Goal: Browse casually: Explore the website without a specific task or goal

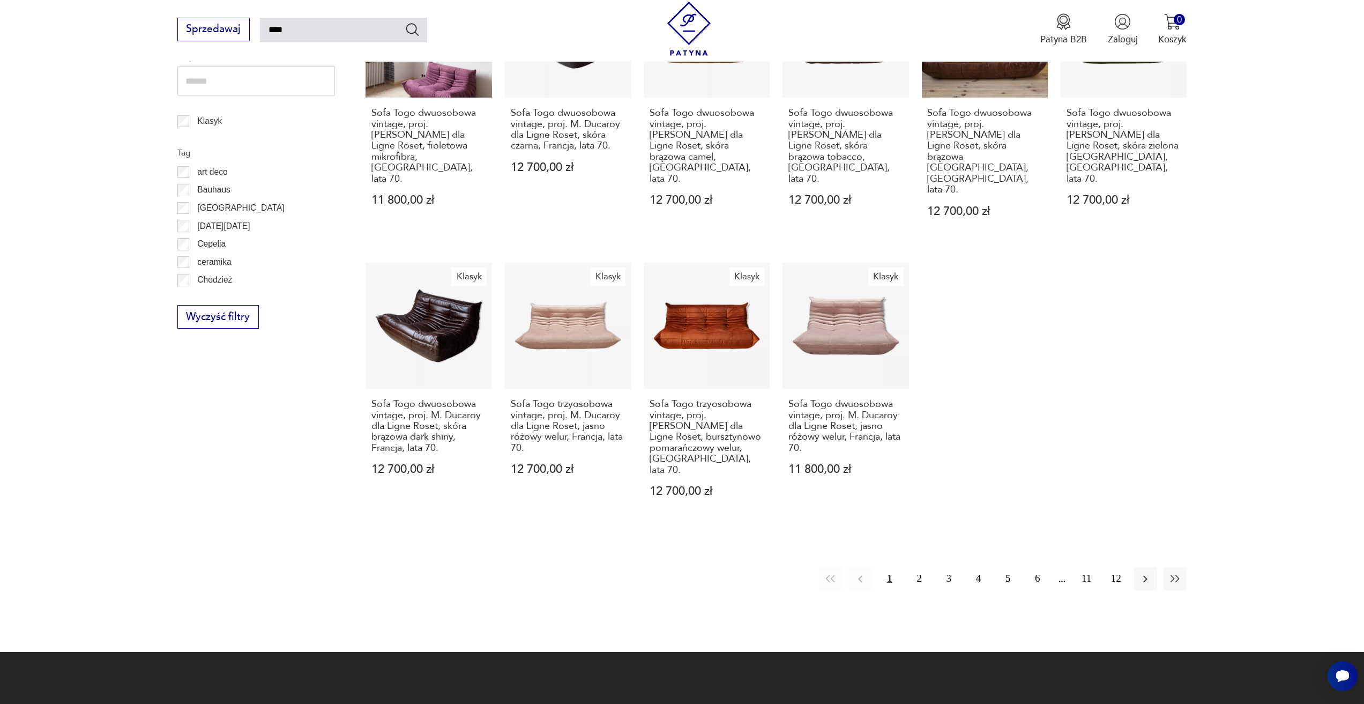
scroll to position [724, 0]
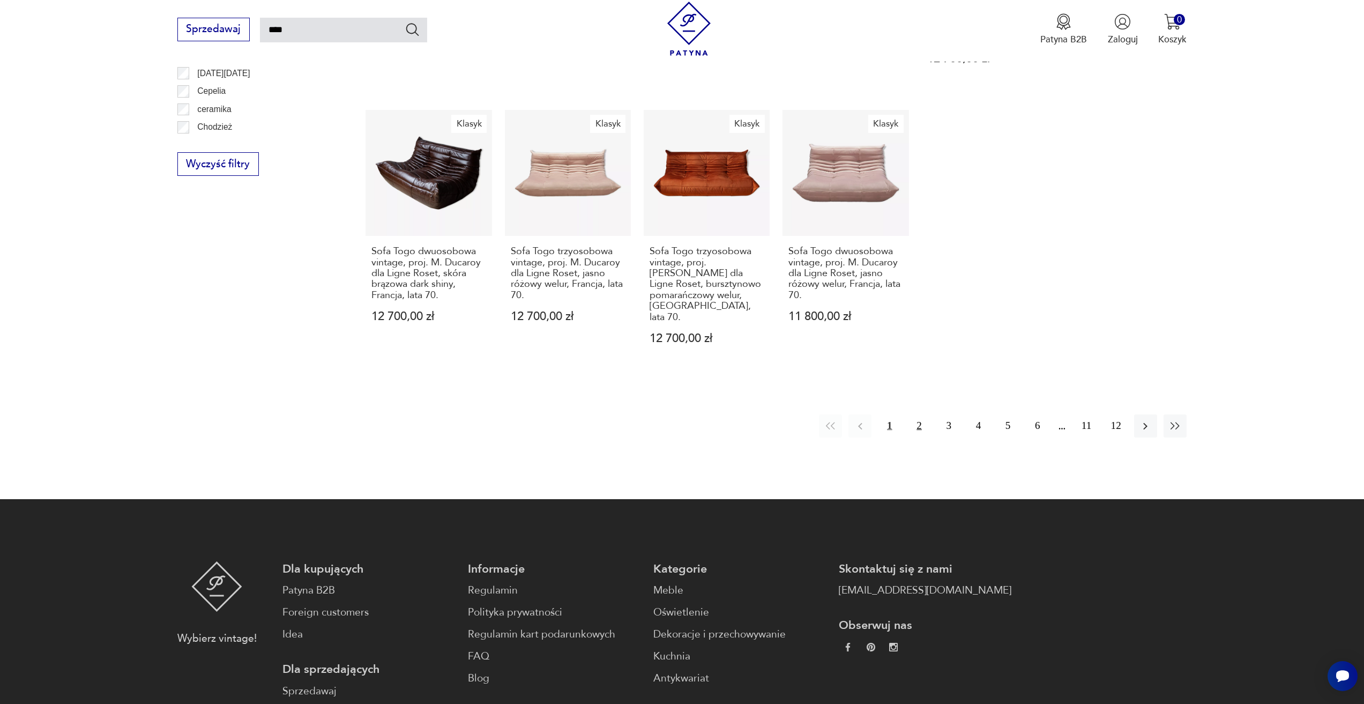
click at [912, 414] on button "2" at bounding box center [919, 425] width 23 height 23
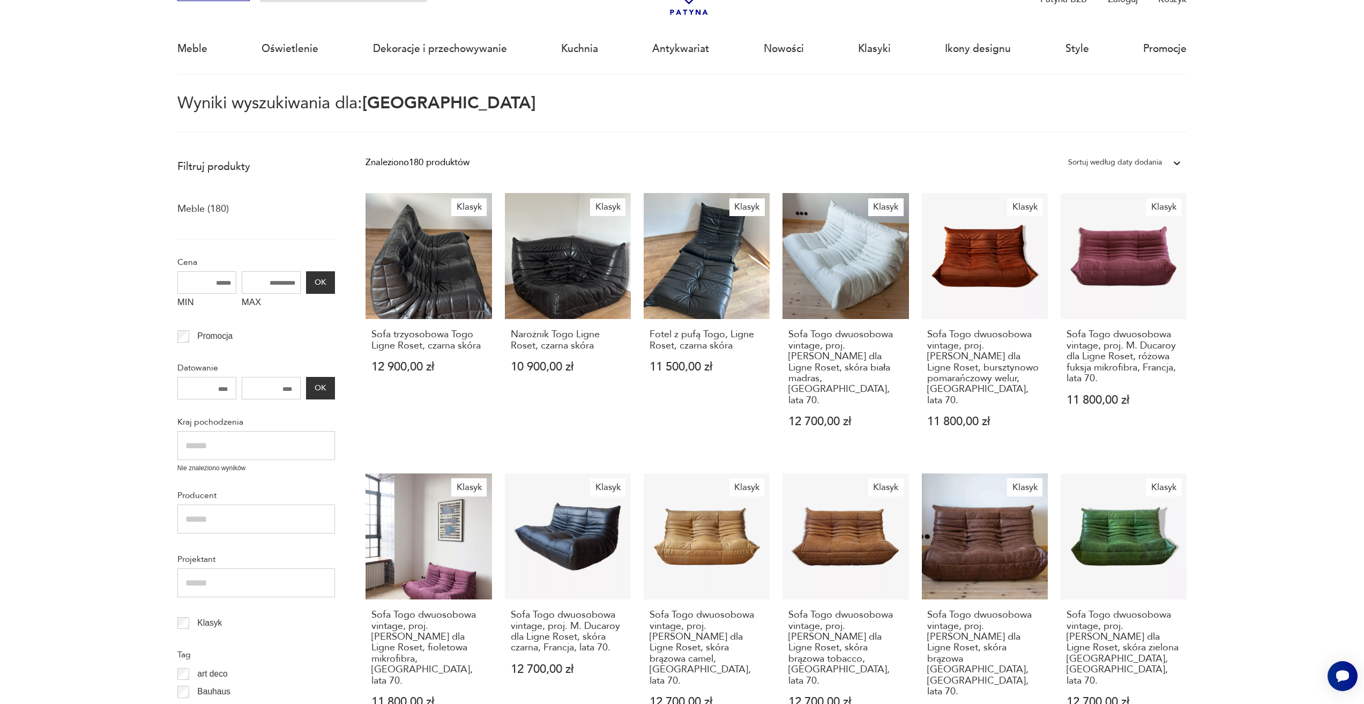
scroll to position [62, 0]
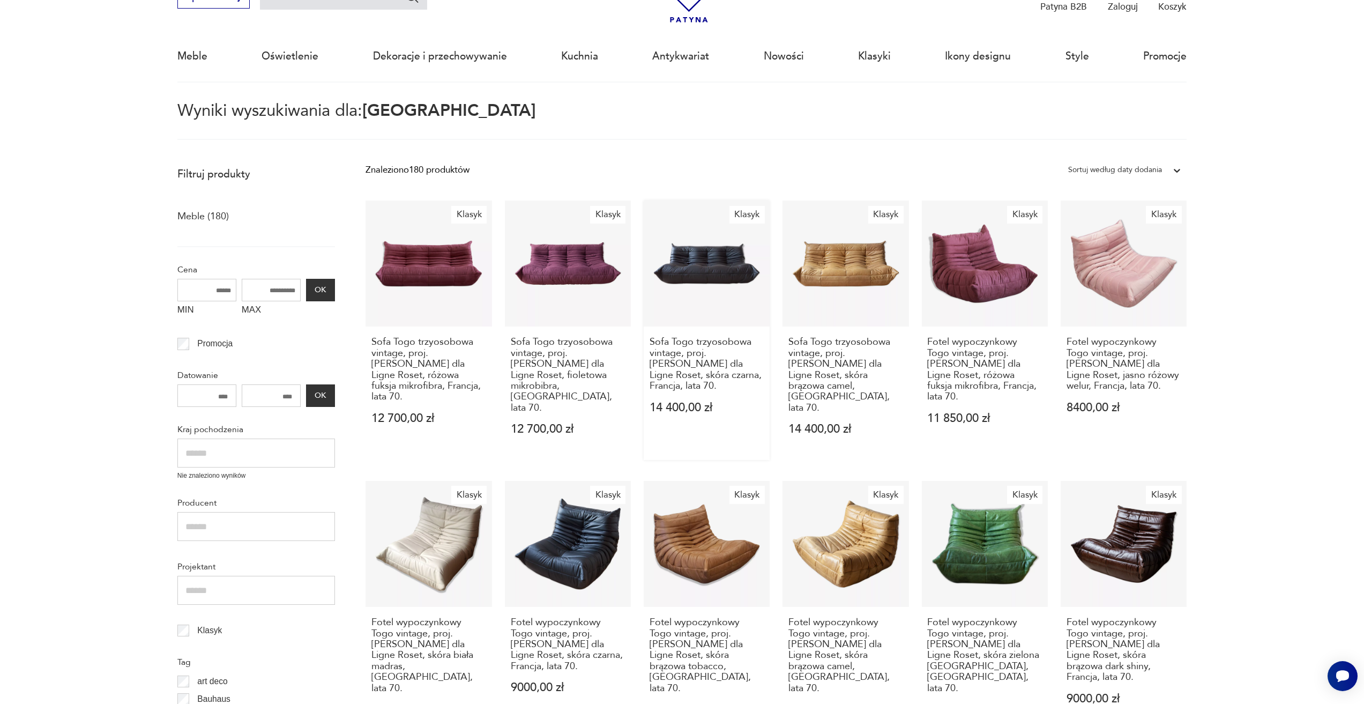
click at [683, 285] on link "Klasyk Sofa Togo trzyosobowa vintage, proj. [PERSON_NAME] dla Ligne Roset, skór…" at bounding box center [707, 330] width 126 height 259
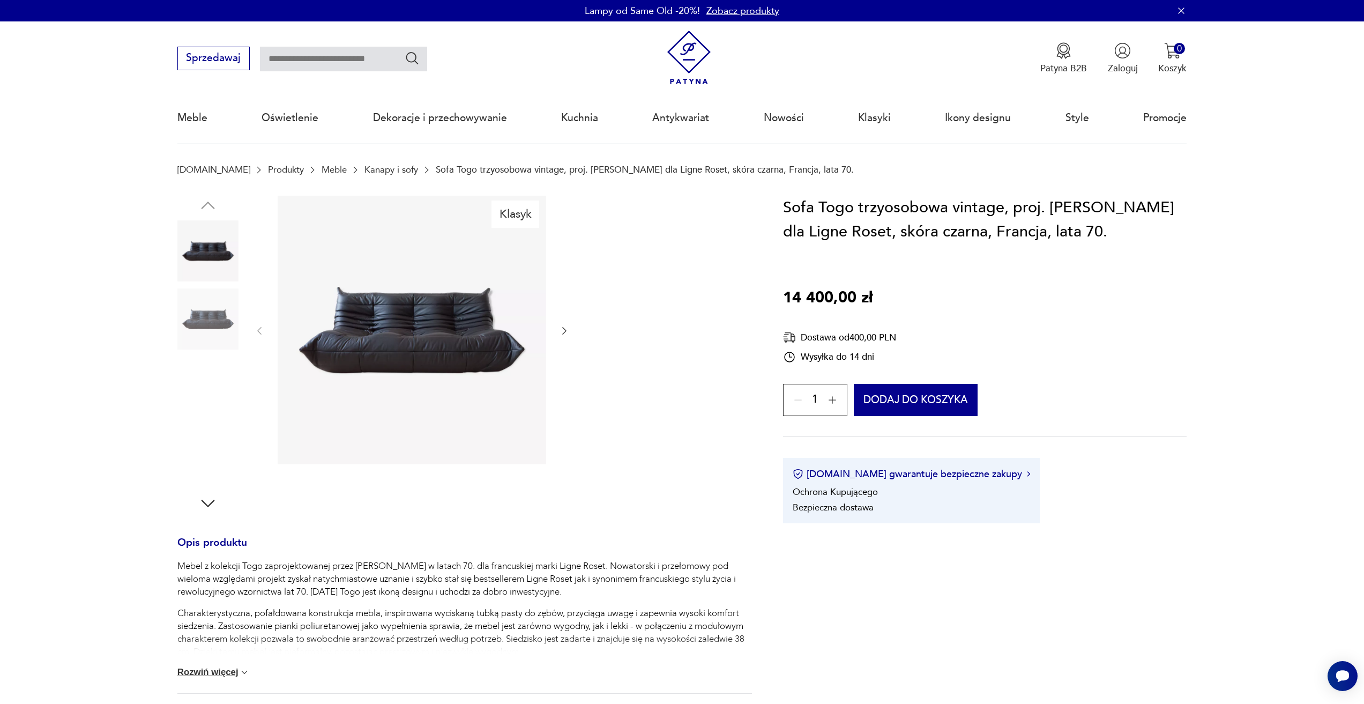
click at [217, 390] on img at bounding box center [207, 387] width 61 height 61
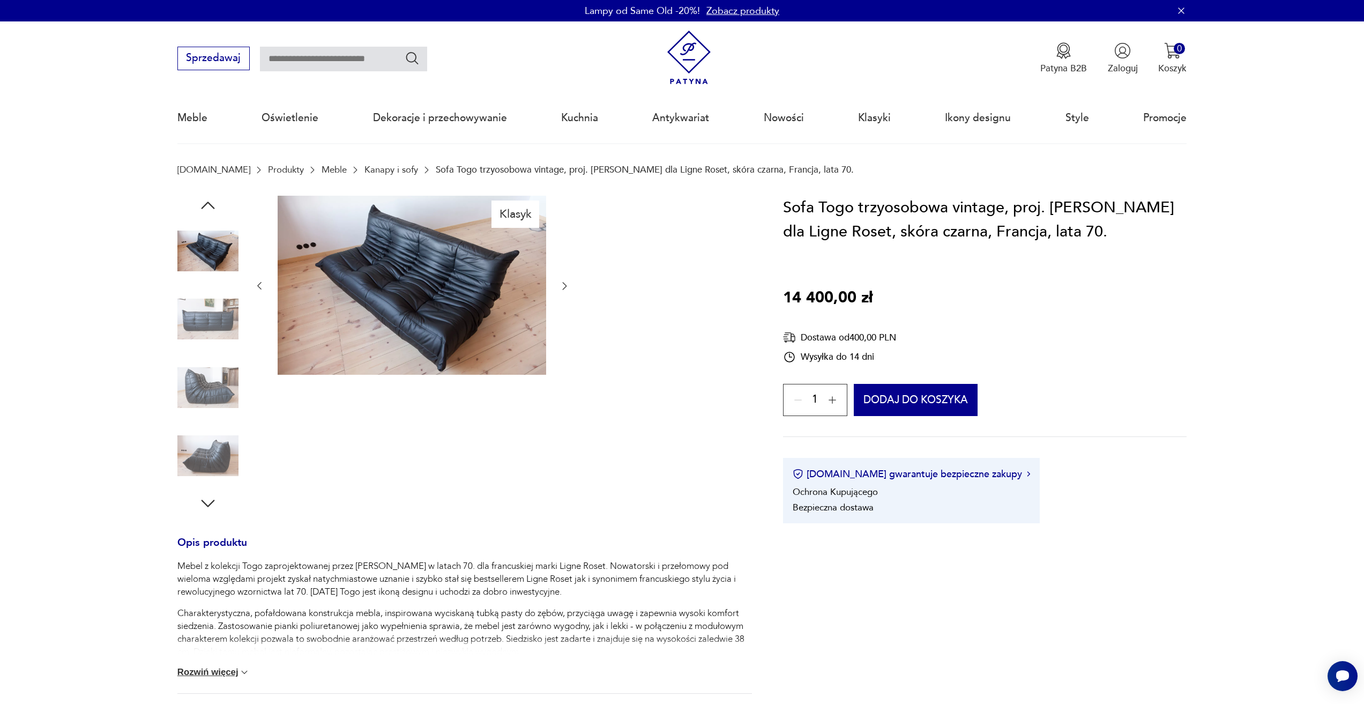
drag, startPoint x: 222, startPoint y: 388, endPoint x: 223, endPoint y: 382, distance: 5.9
type input "****"
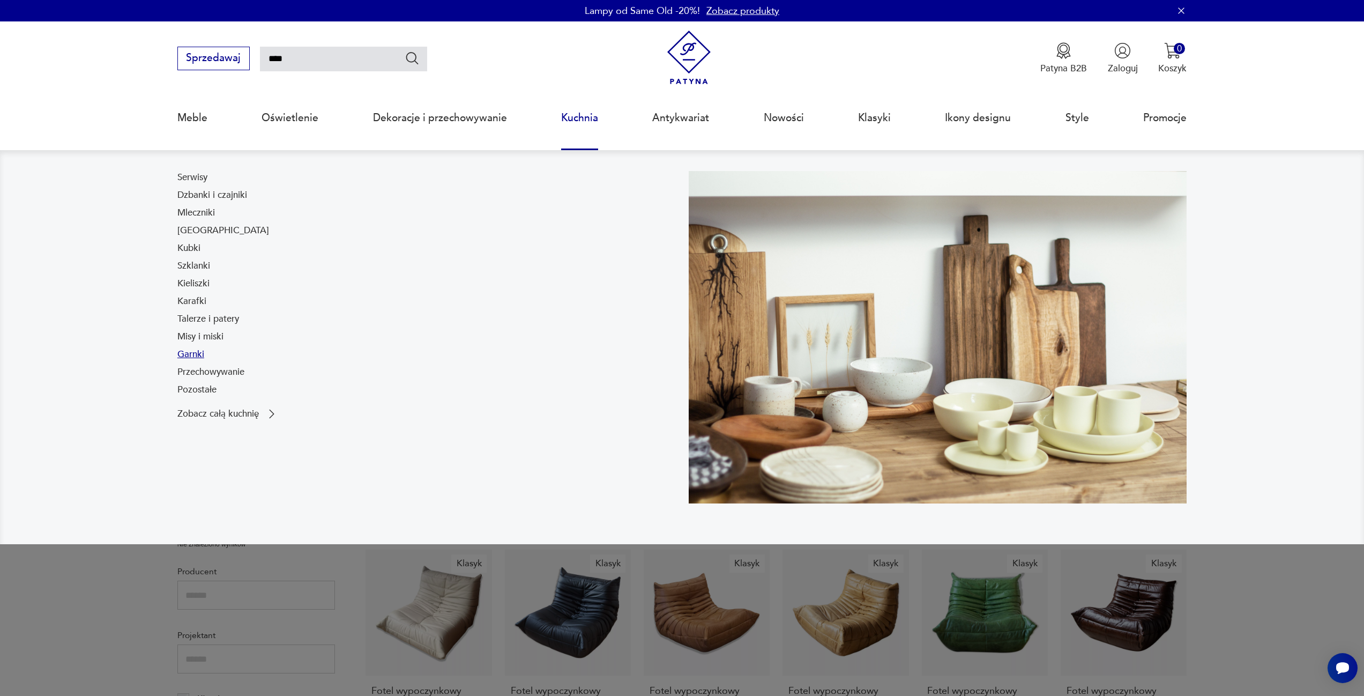
click at [196, 356] on link "Garnki" at bounding box center [190, 354] width 27 height 13
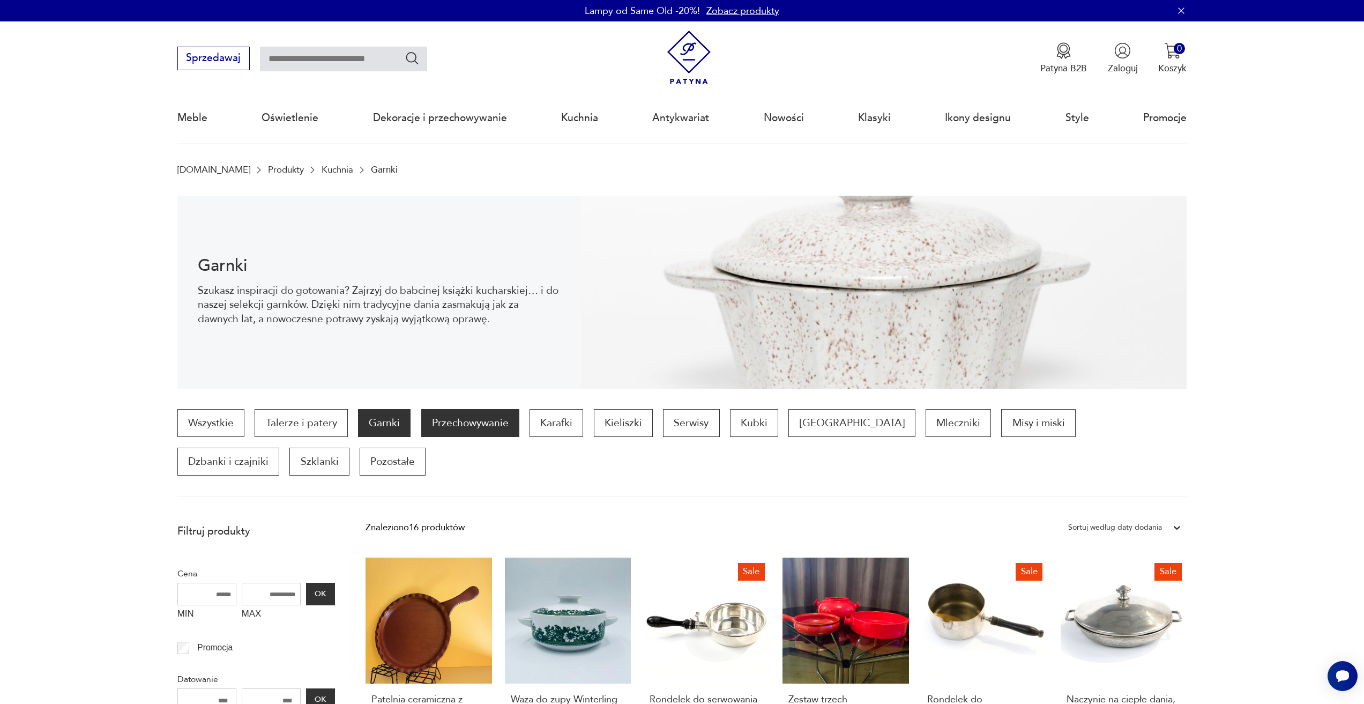
click at [441, 430] on p "Przechowywanie" at bounding box center [470, 423] width 98 height 28
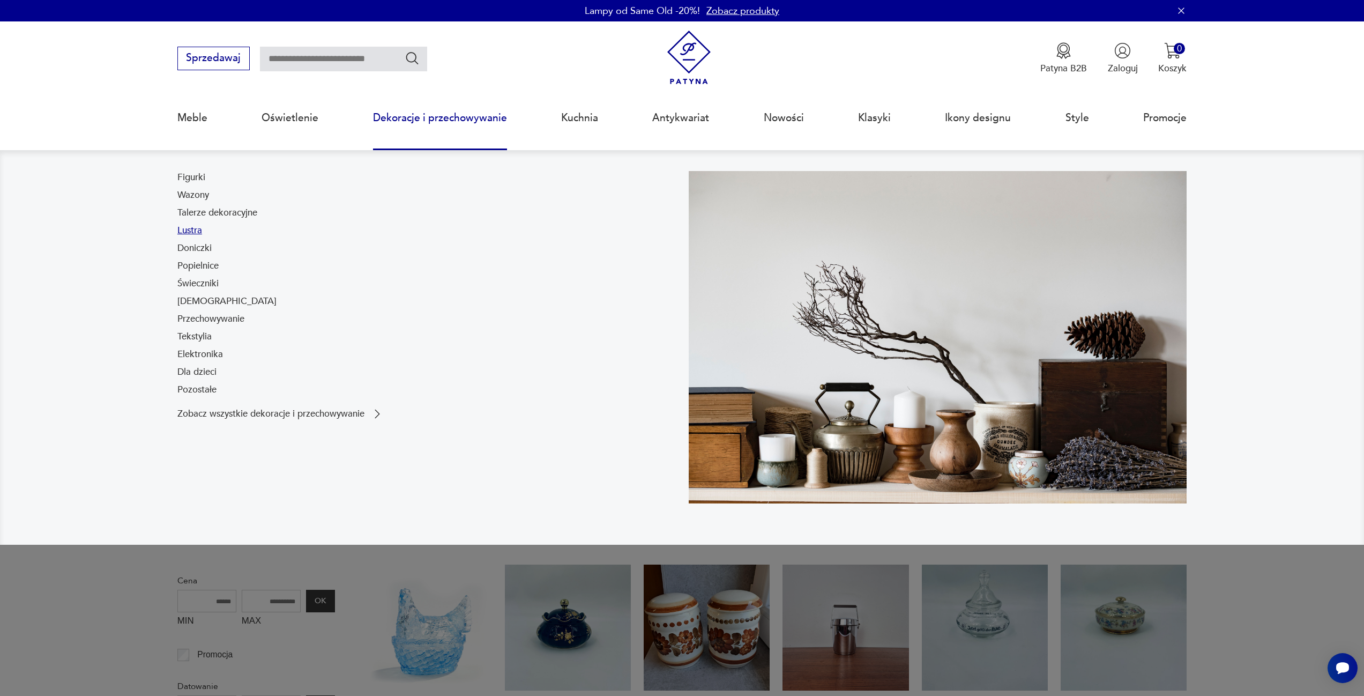
click at [199, 226] on link "Lustra" at bounding box center [189, 230] width 25 height 13
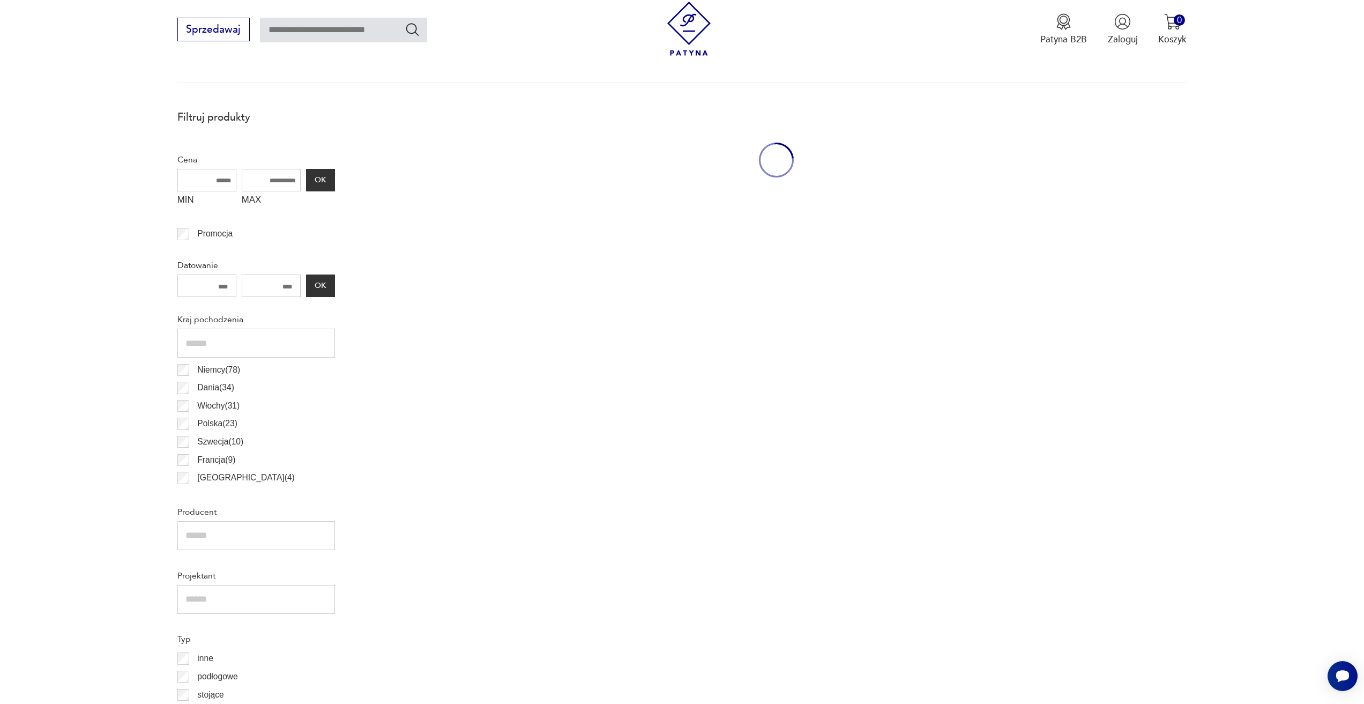
scroll to position [454, 0]
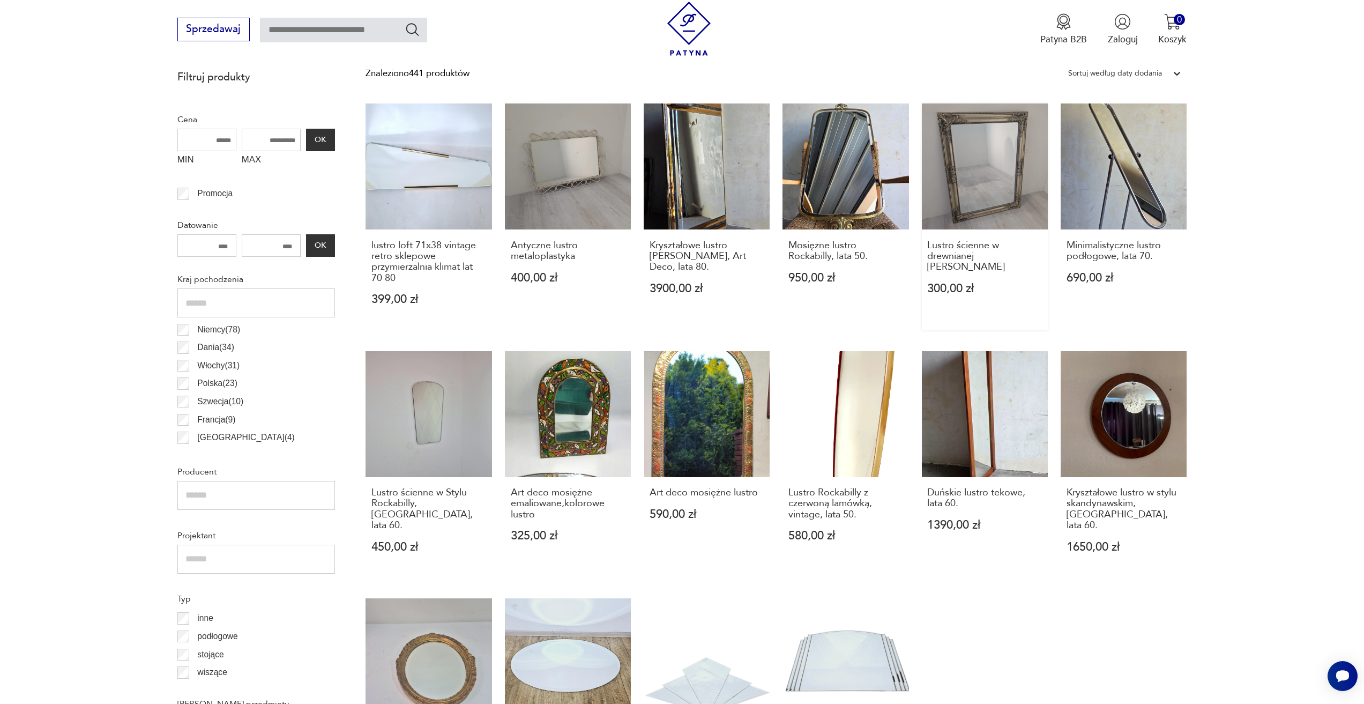
click at [1005, 151] on link "Lustro ścienne w drewnianej ramie fazowane 300,00 zł" at bounding box center [985, 216] width 126 height 227
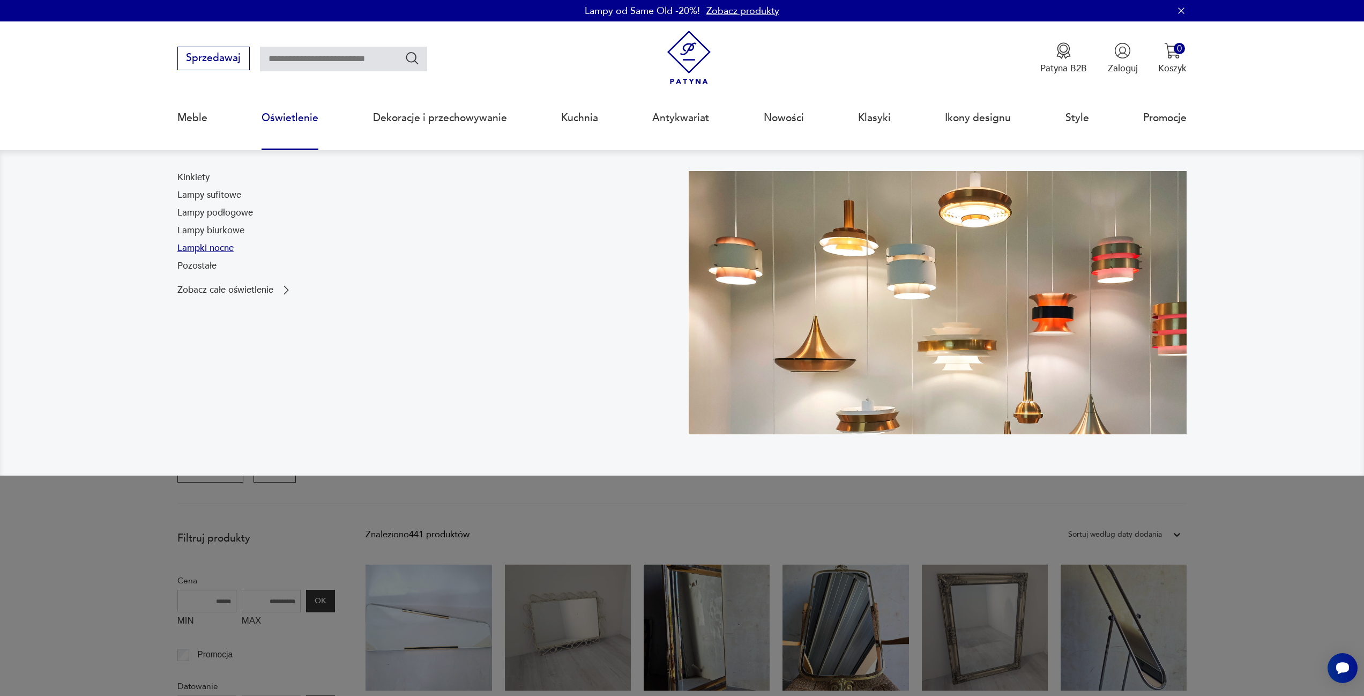
click at [221, 242] on link "Lampki nocne" at bounding box center [205, 248] width 56 height 13
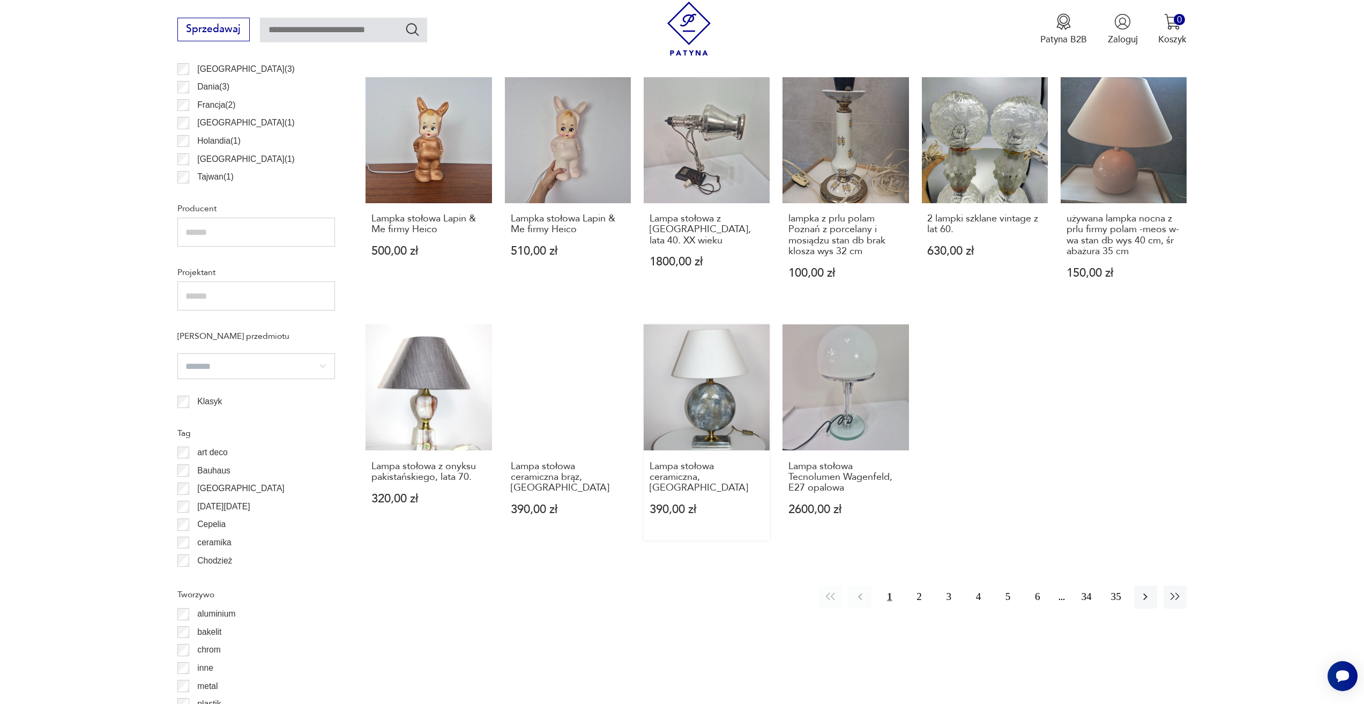
scroll to position [694, 0]
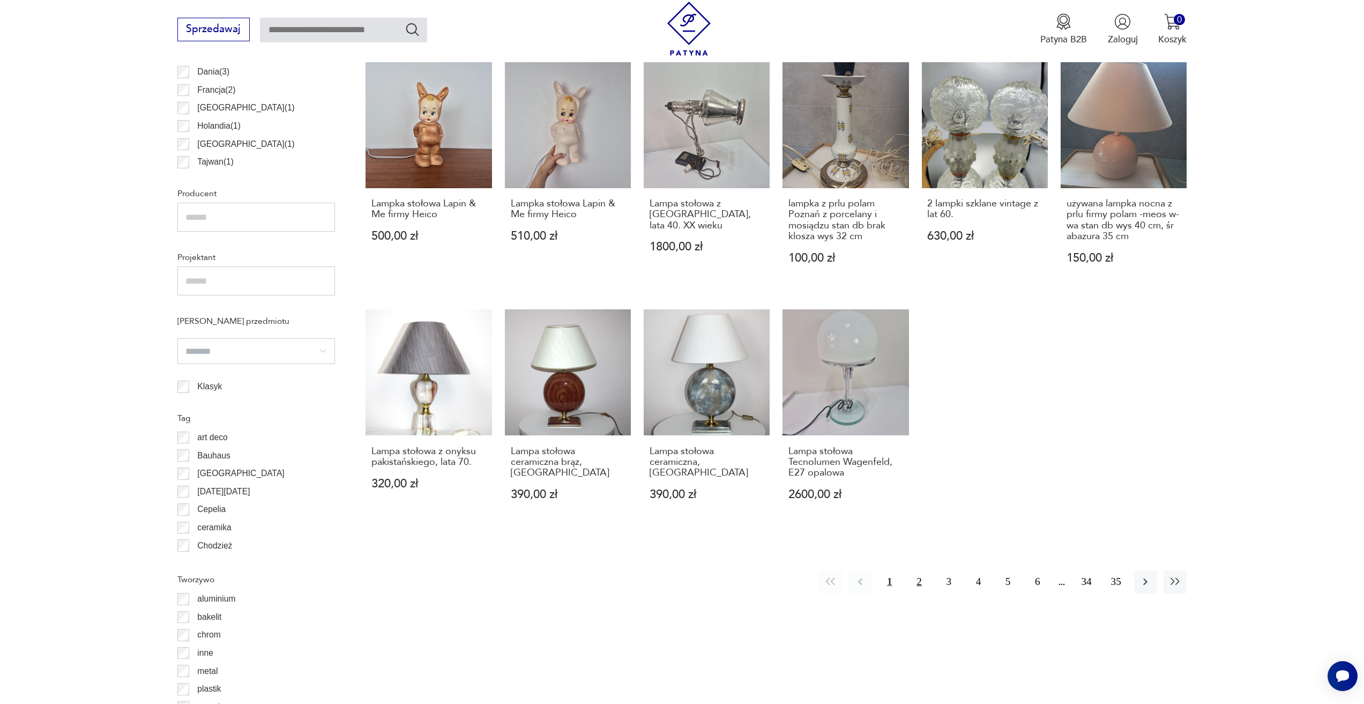
click at [915, 583] on button "2" at bounding box center [919, 581] width 23 height 23
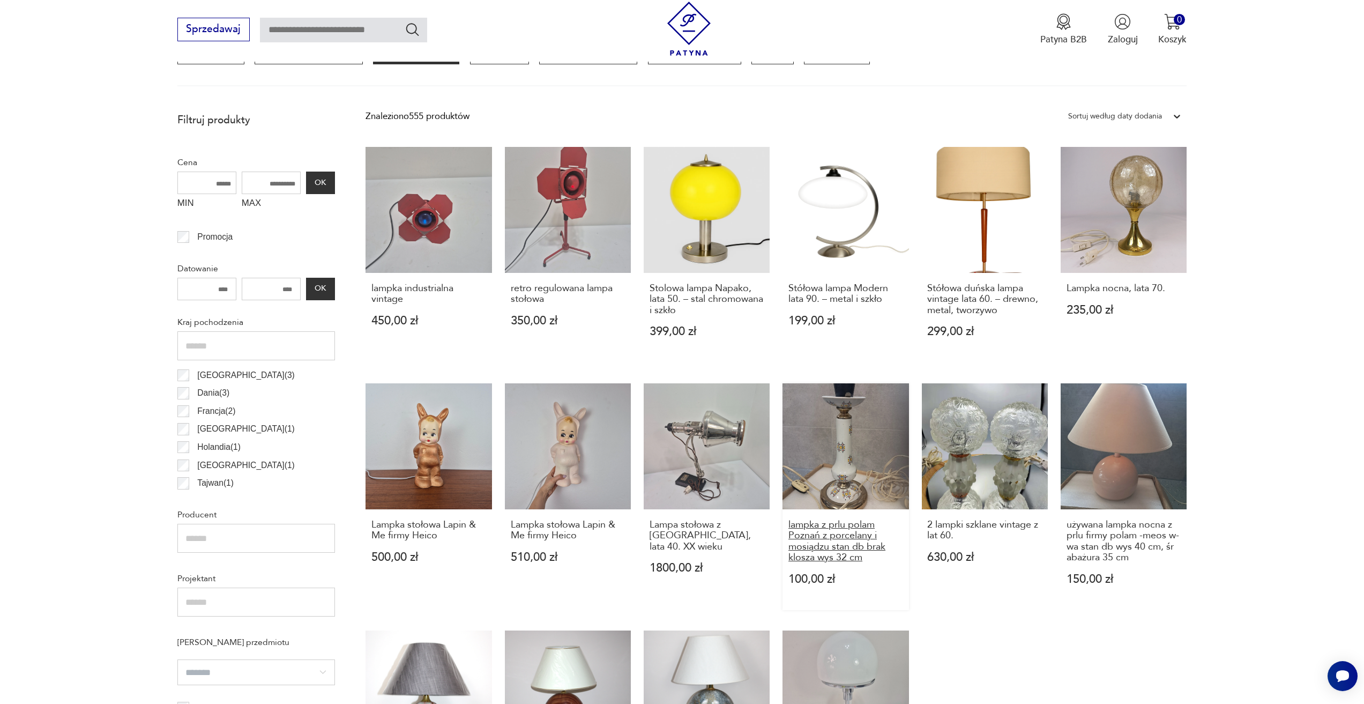
scroll to position [318, 0]
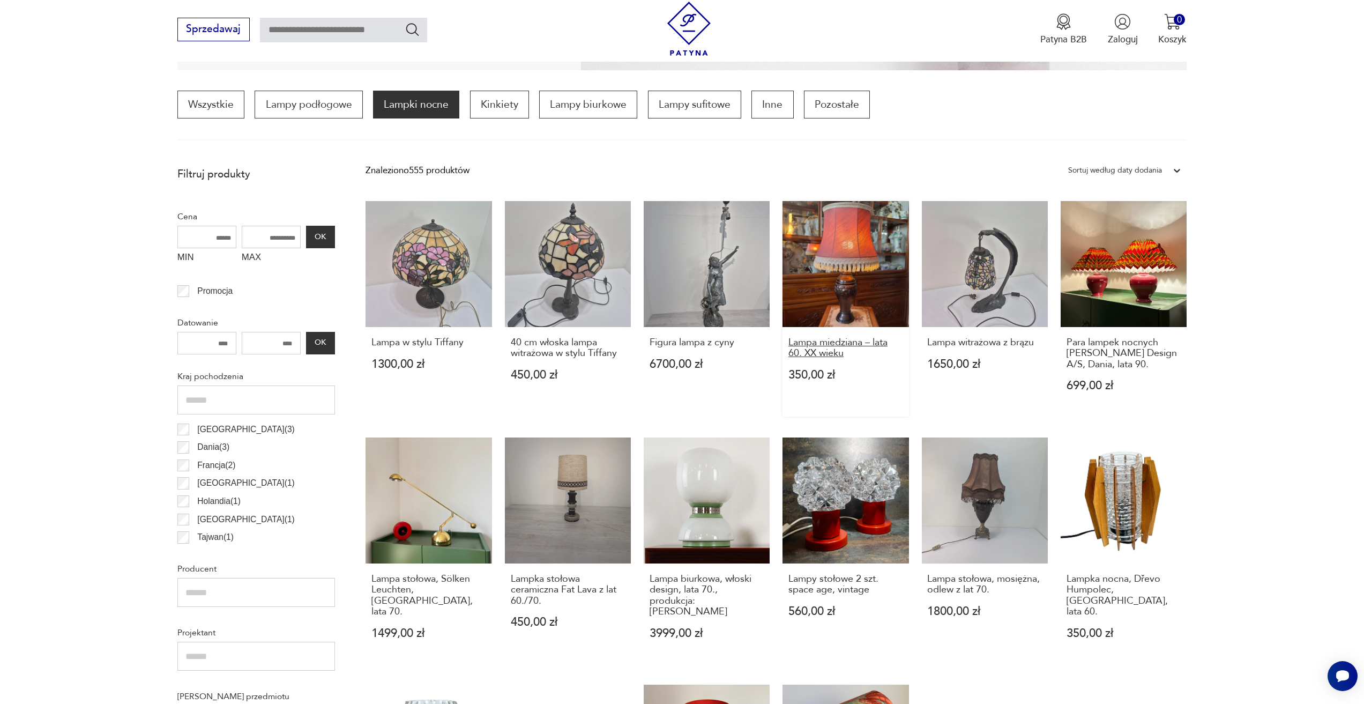
click at [844, 347] on h3 "Lampa miedziana – lata 60. XX wieku" at bounding box center [846, 348] width 115 height 22
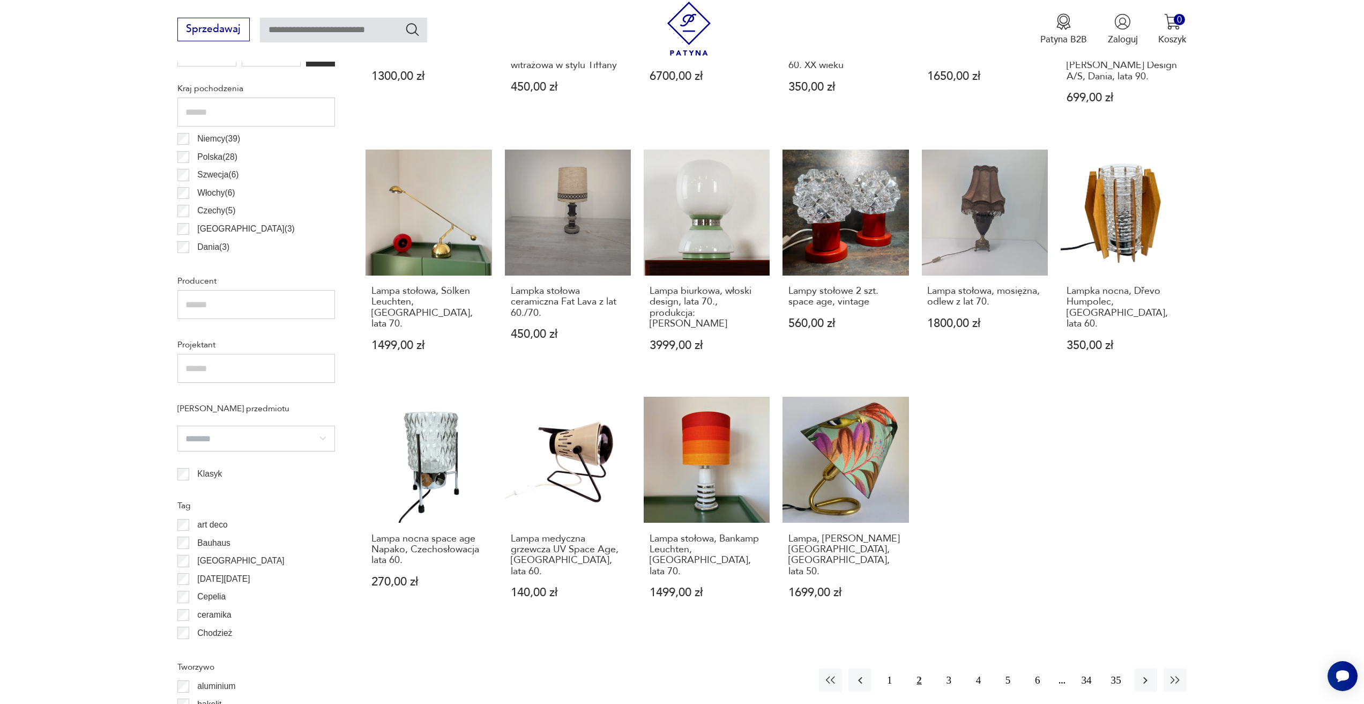
scroll to position [640, 0]
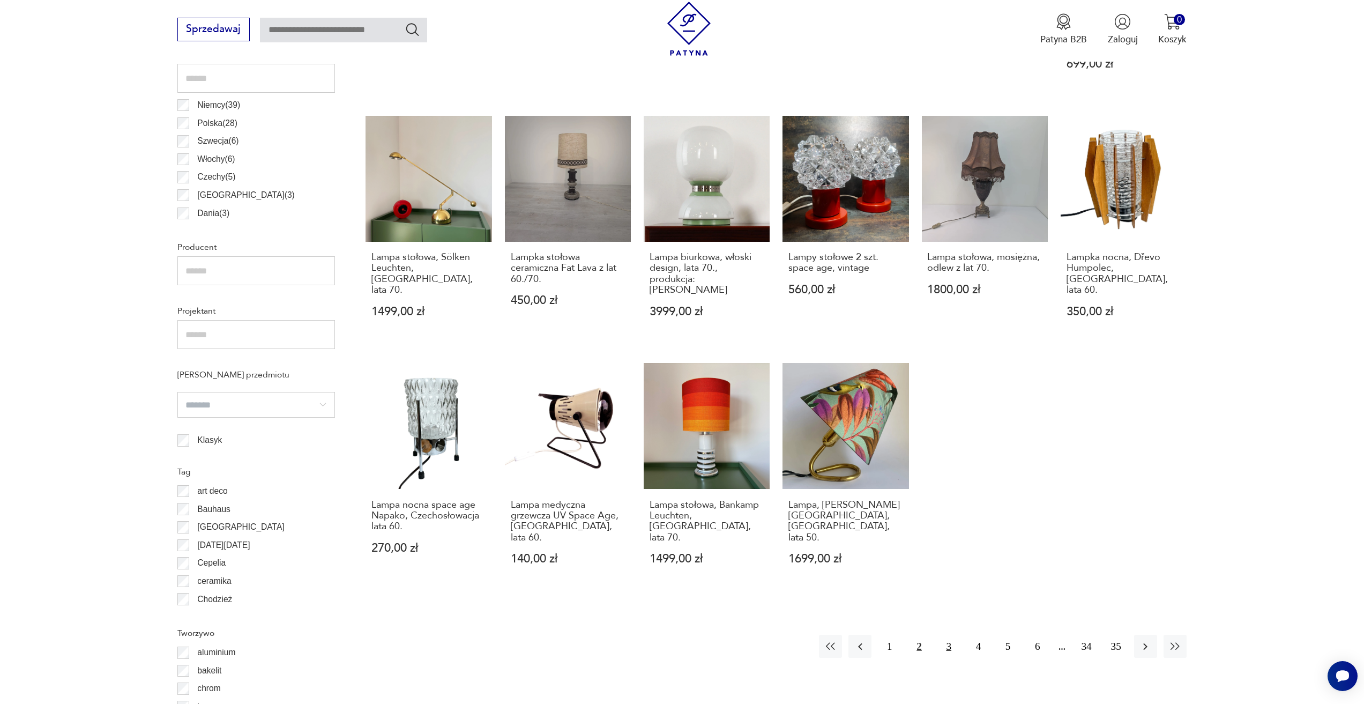
click at [951, 635] on button "3" at bounding box center [949, 646] width 23 height 23
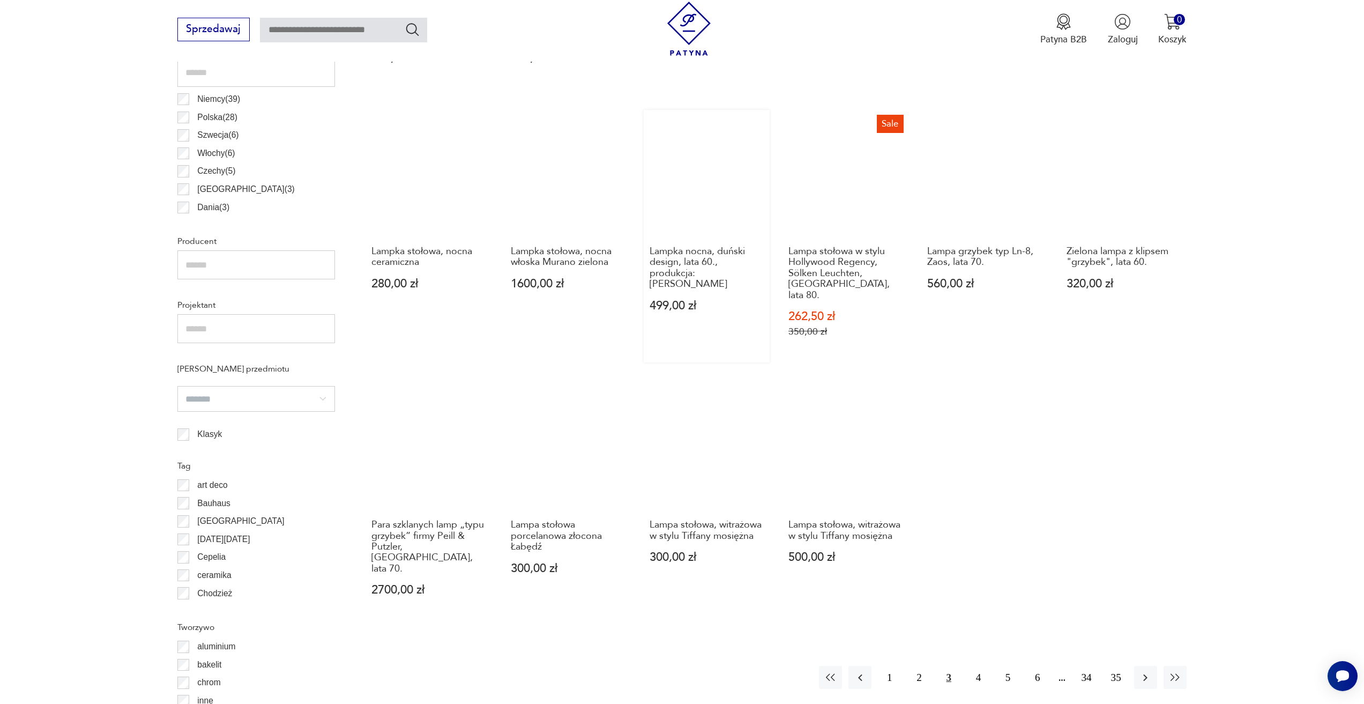
scroll to position [747, 0]
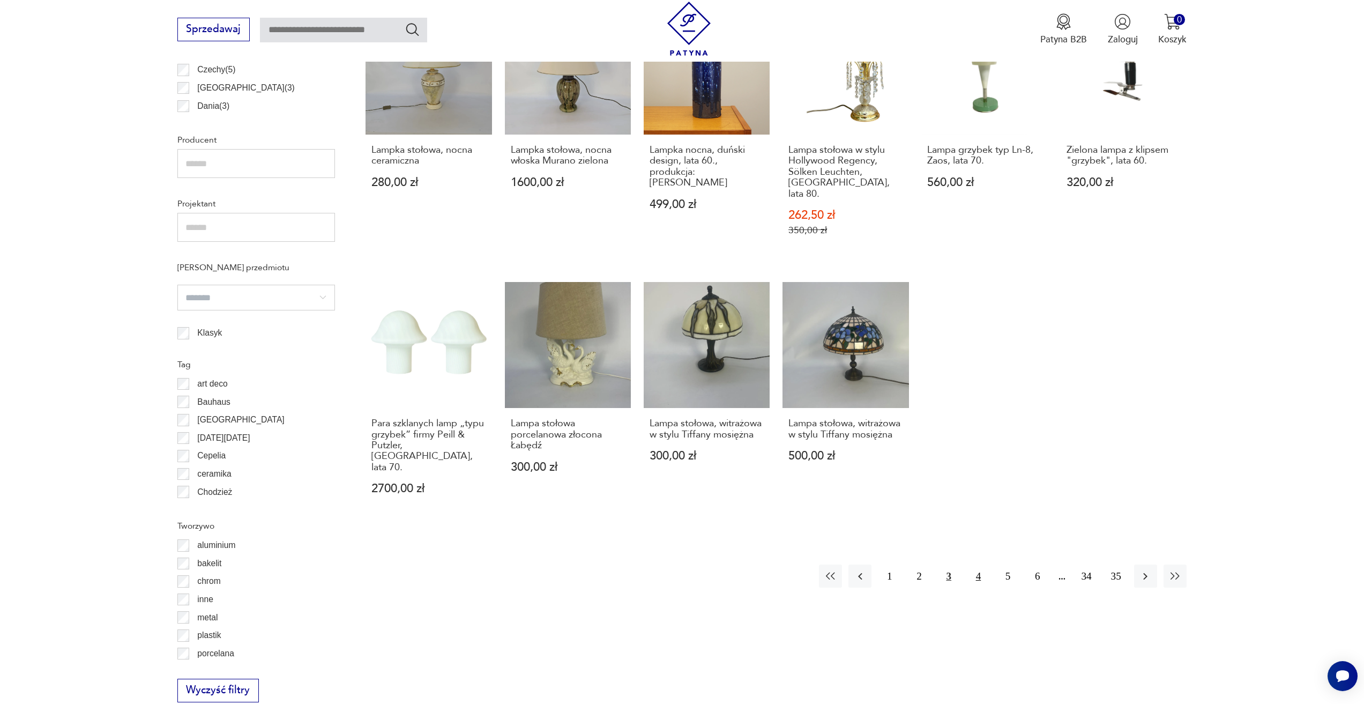
click at [984, 565] on button "4" at bounding box center [978, 576] width 23 height 23
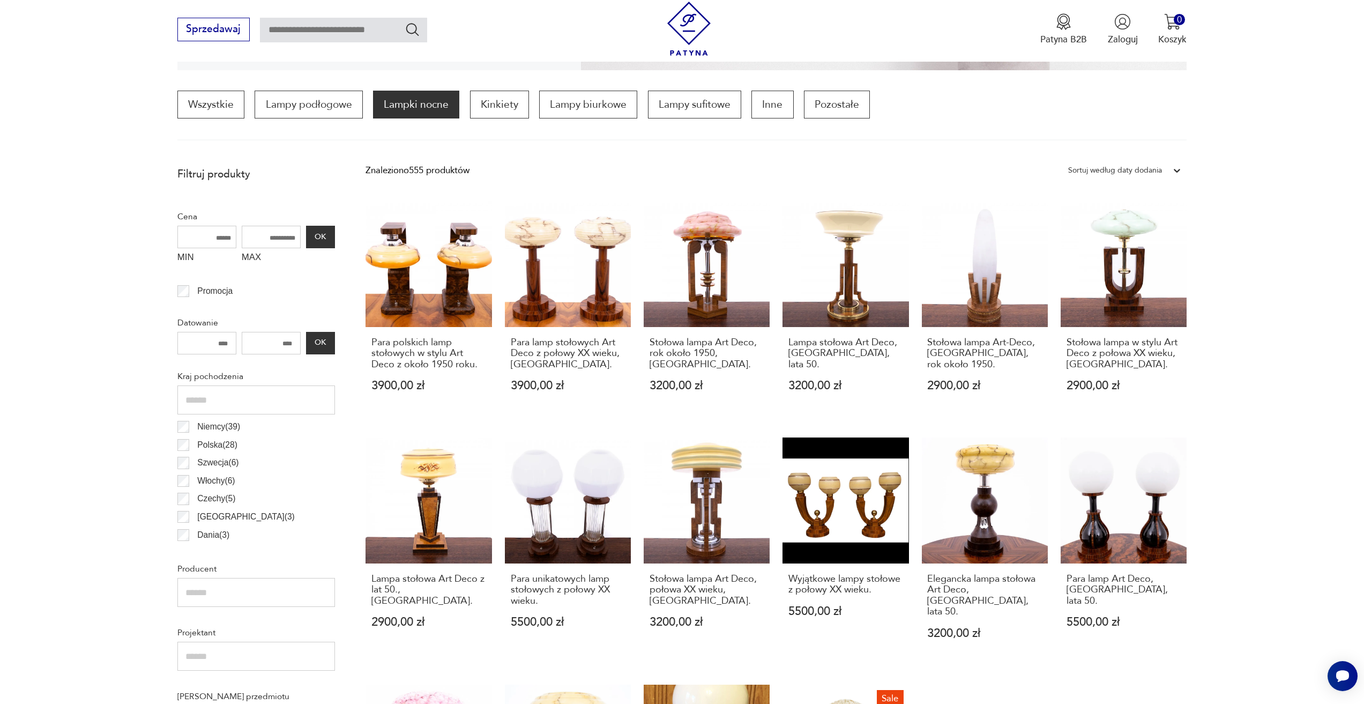
drag, startPoint x: 959, startPoint y: 535, endPoint x: 957, endPoint y: 529, distance: 6.5
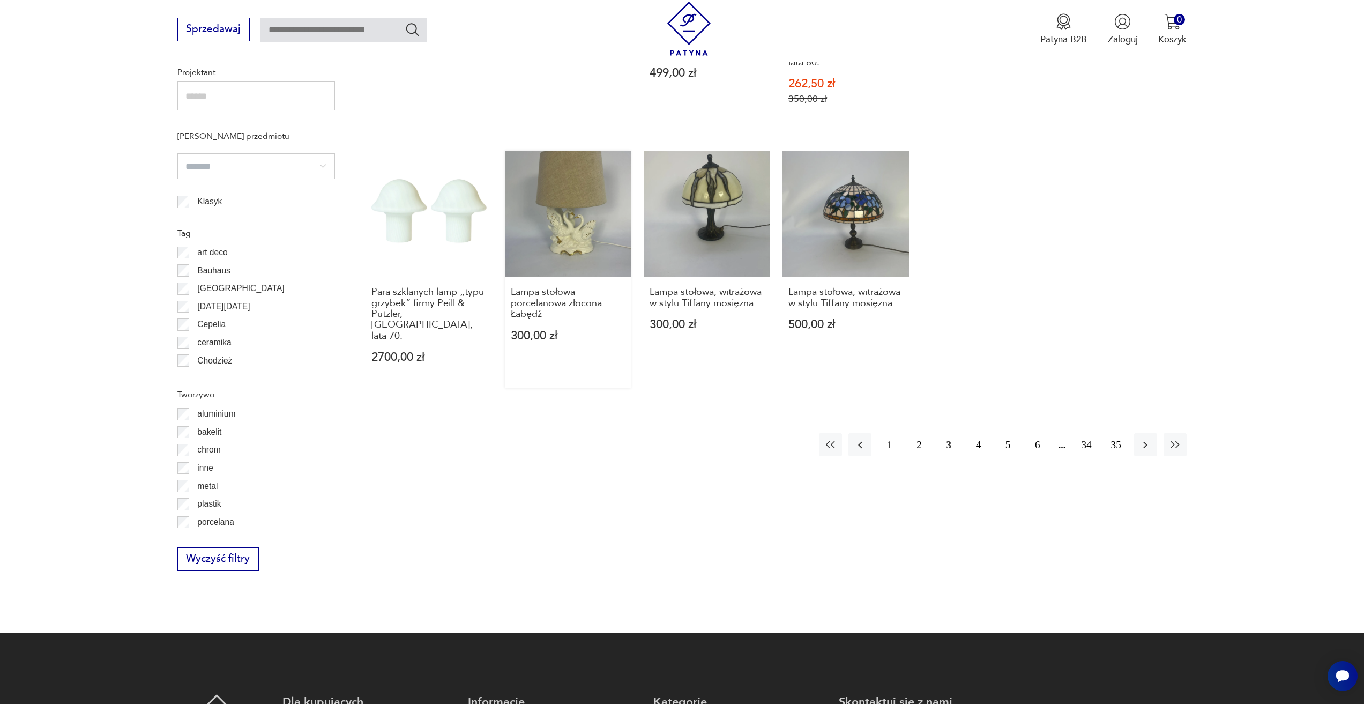
scroll to position [801, 0]
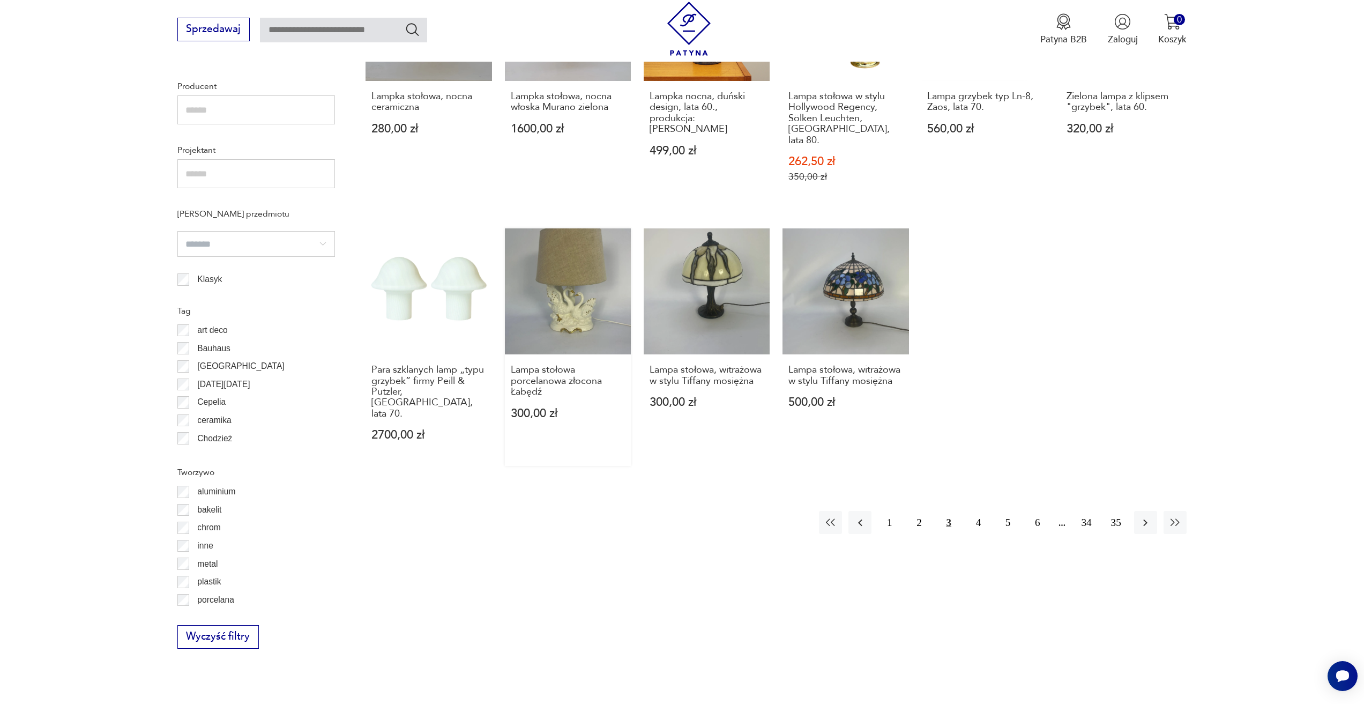
click at [565, 273] on link "Lampa stołowa porcelanowa złocona Łabędź 300,00 zł" at bounding box center [568, 346] width 126 height 237
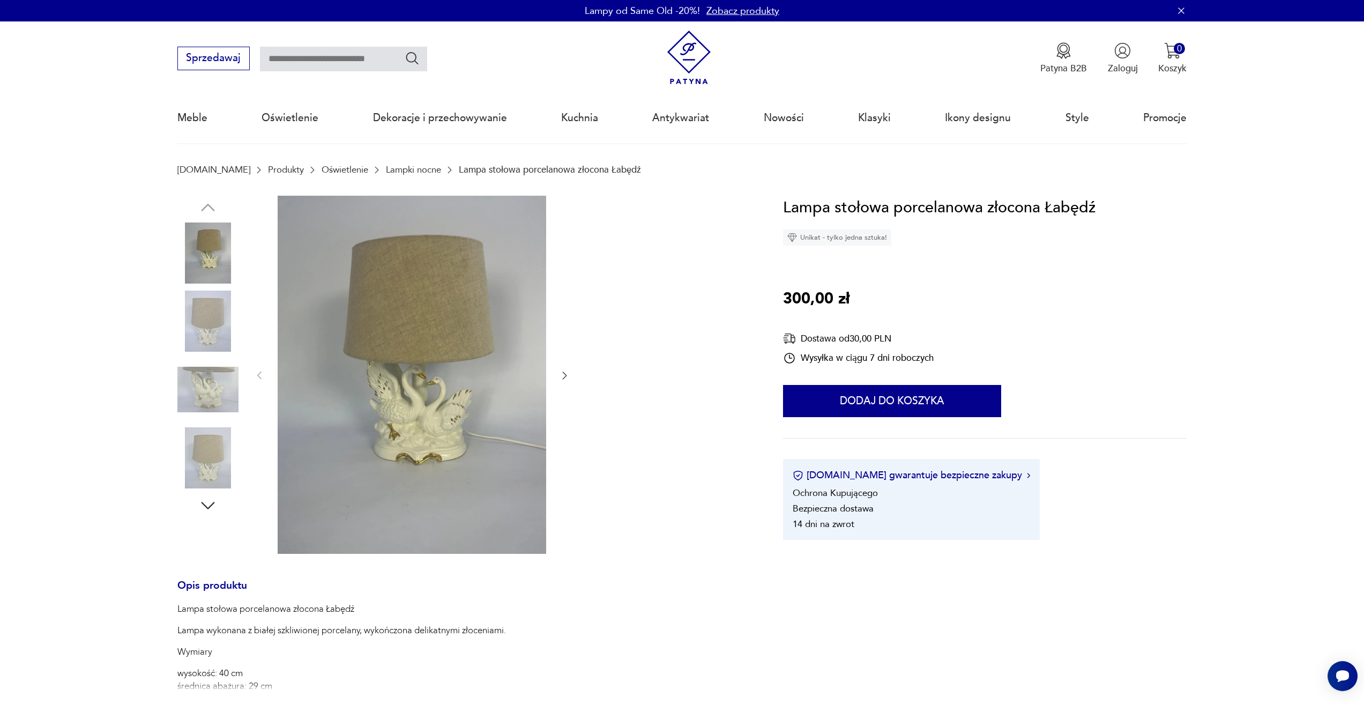
click at [180, 316] on img at bounding box center [207, 321] width 61 height 61
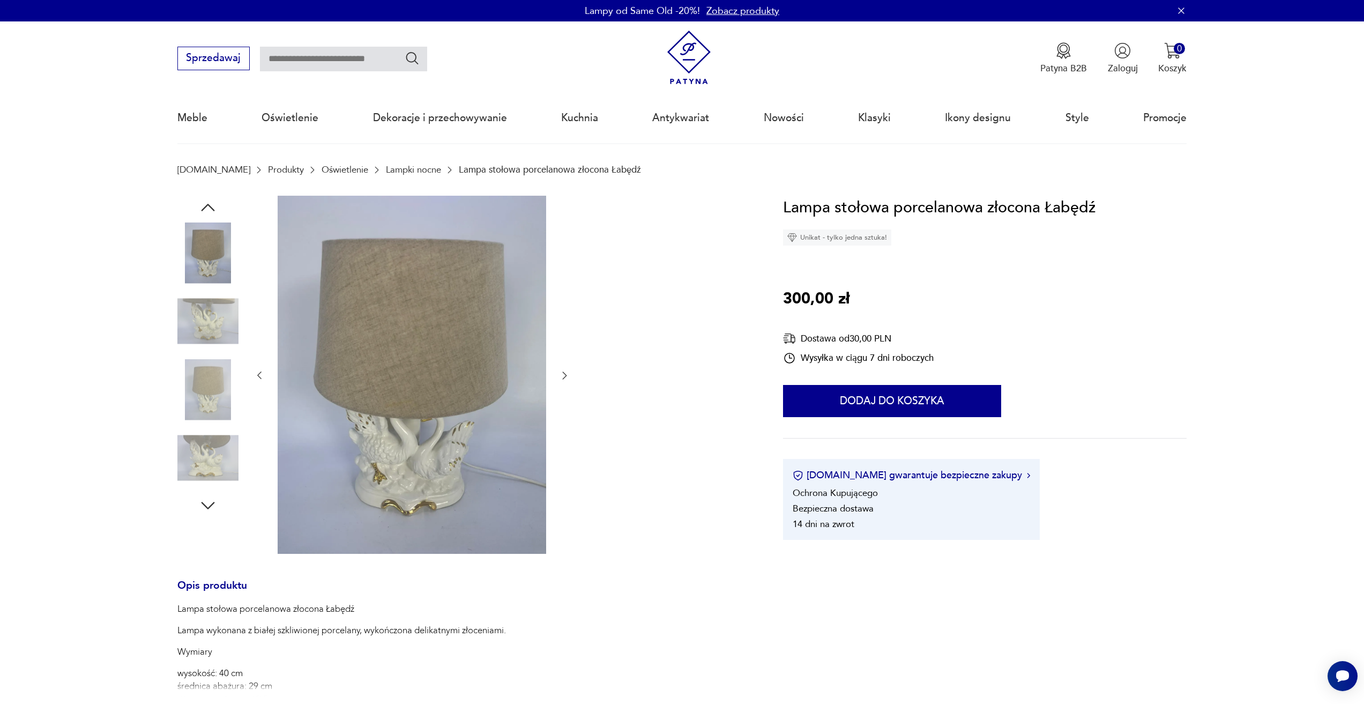
click at [194, 357] on div at bounding box center [207, 288] width 61 height 268
click at [199, 366] on img at bounding box center [207, 389] width 61 height 61
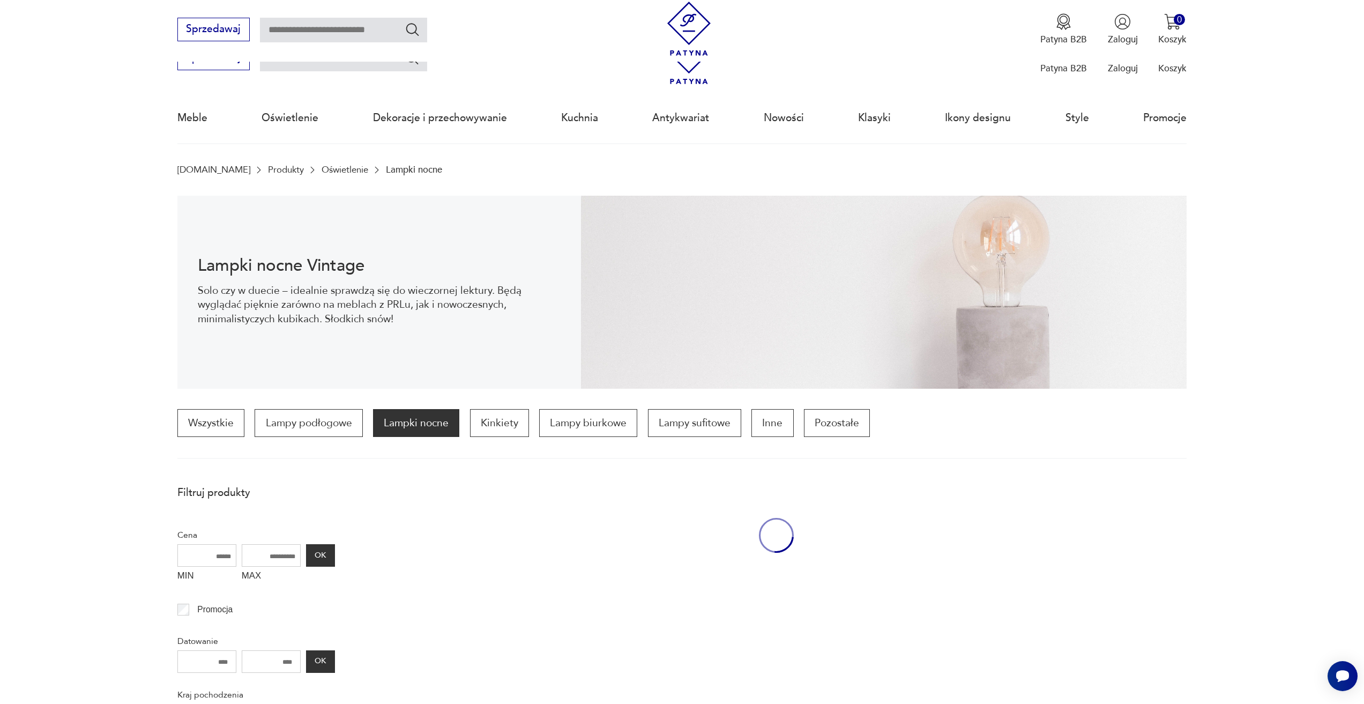
scroll to position [919, 0]
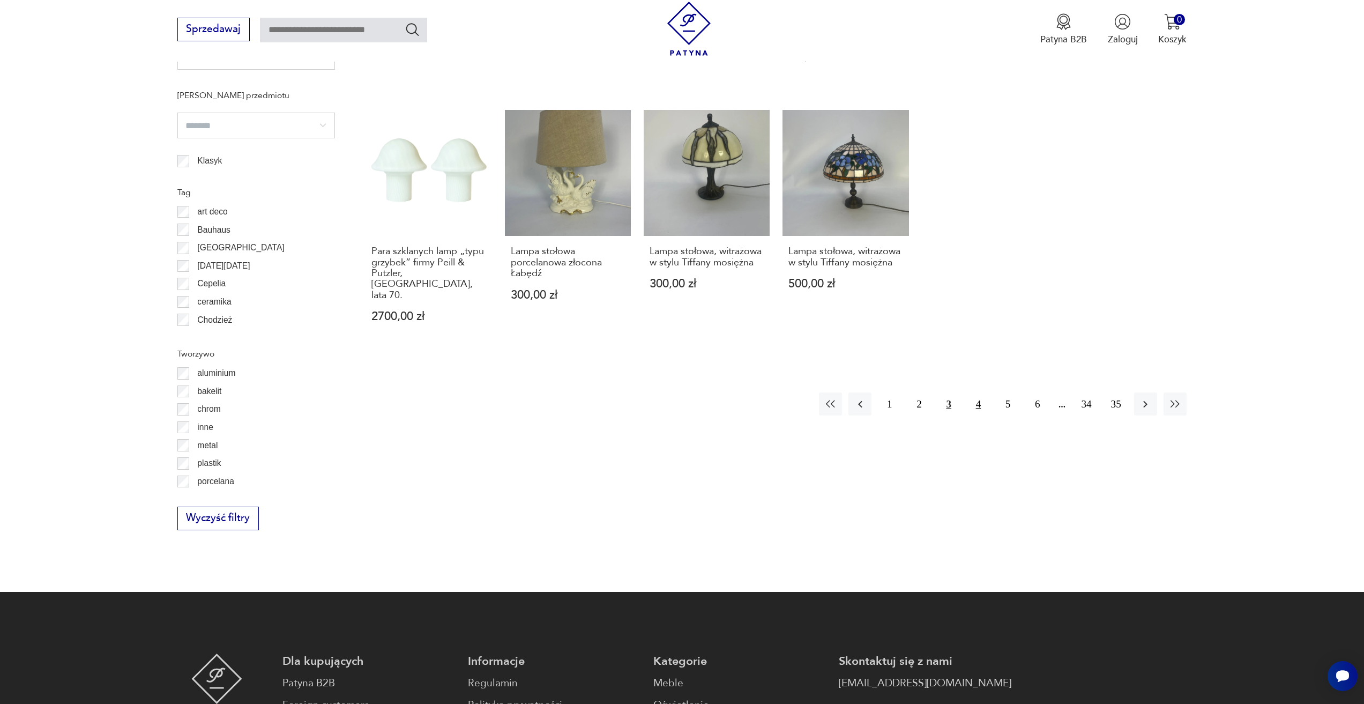
click at [976, 392] on button "4" at bounding box center [978, 403] width 23 height 23
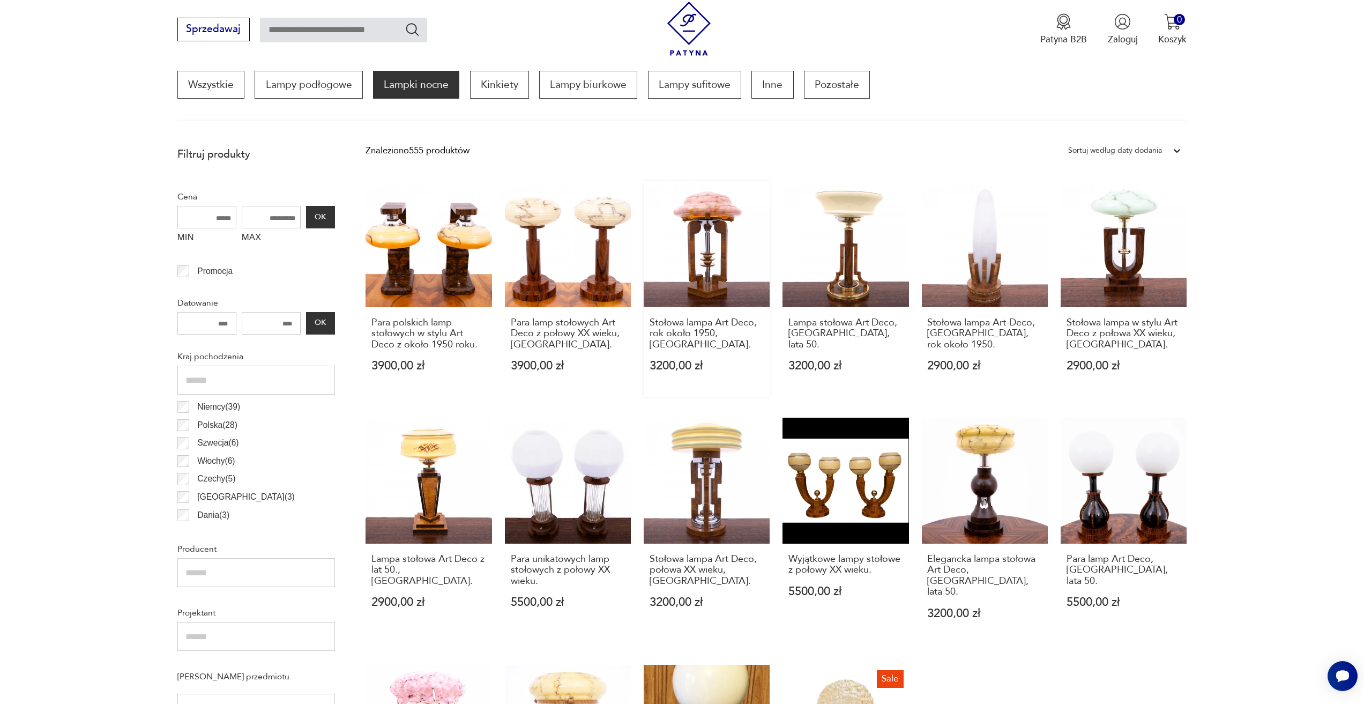
scroll to position [318, 0]
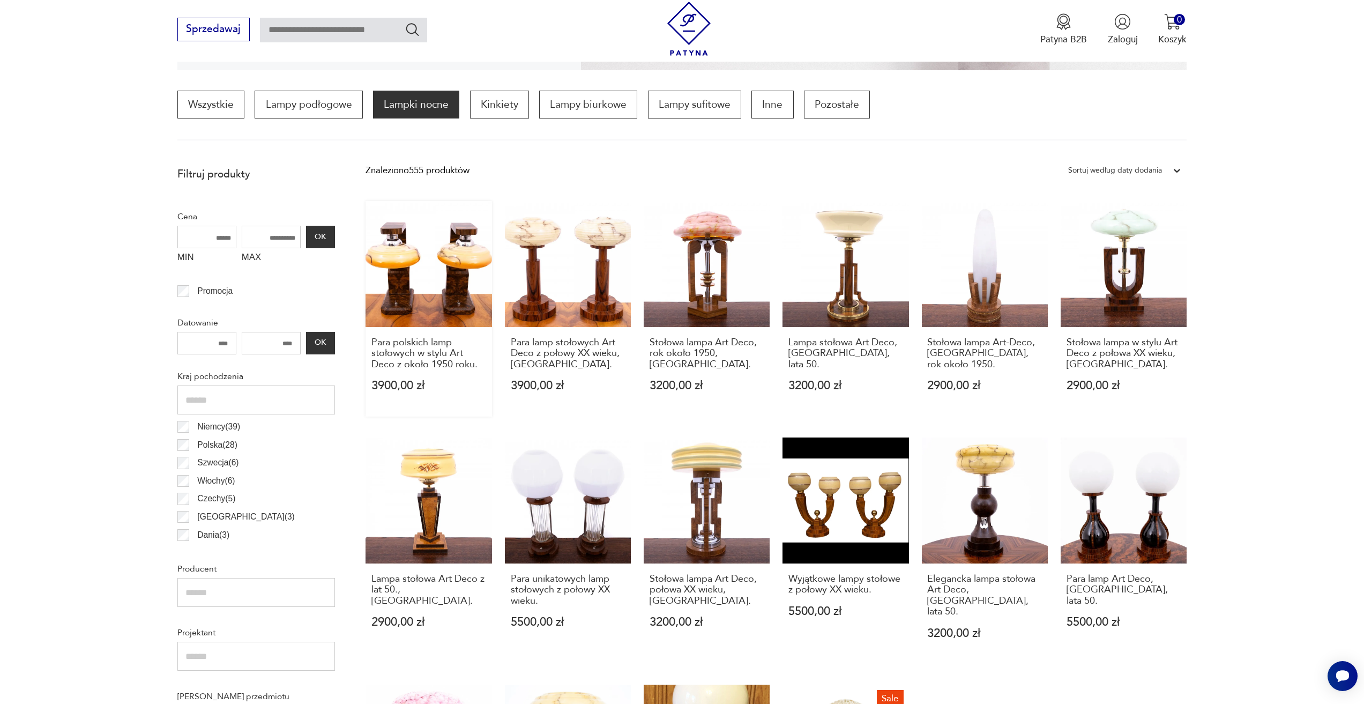
click at [440, 274] on link "Para polskich lamp stołowych w stylu Art Deco z około 1950 roku. 3900,00 zł" at bounding box center [429, 309] width 126 height 216
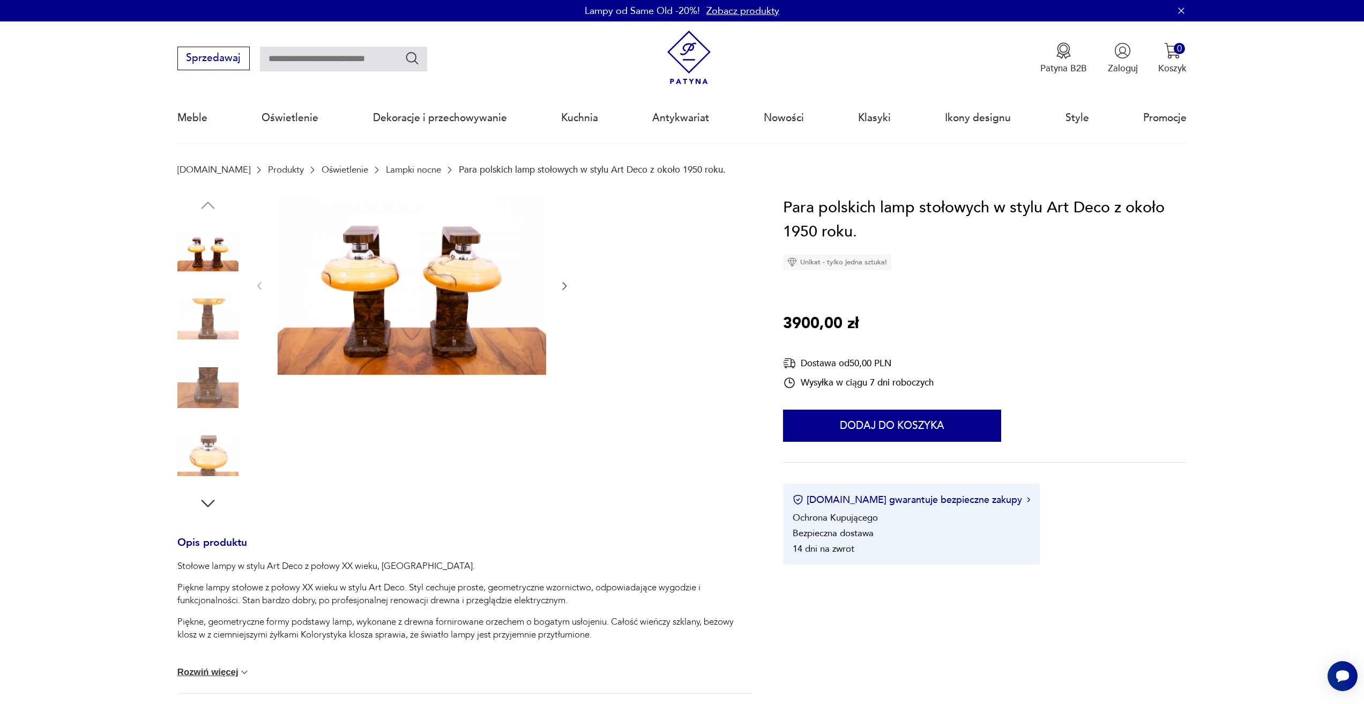
click at [216, 347] on img at bounding box center [207, 318] width 61 height 61
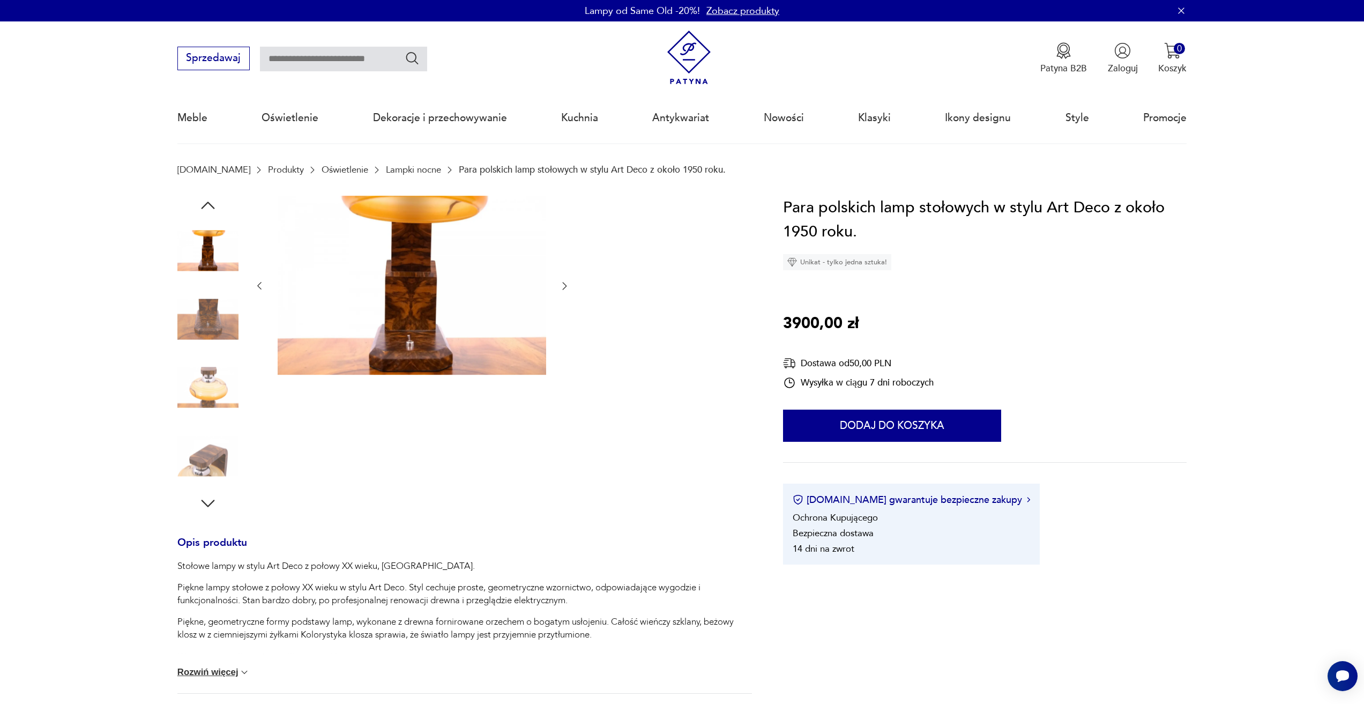
click at [217, 336] on img at bounding box center [207, 318] width 61 height 61
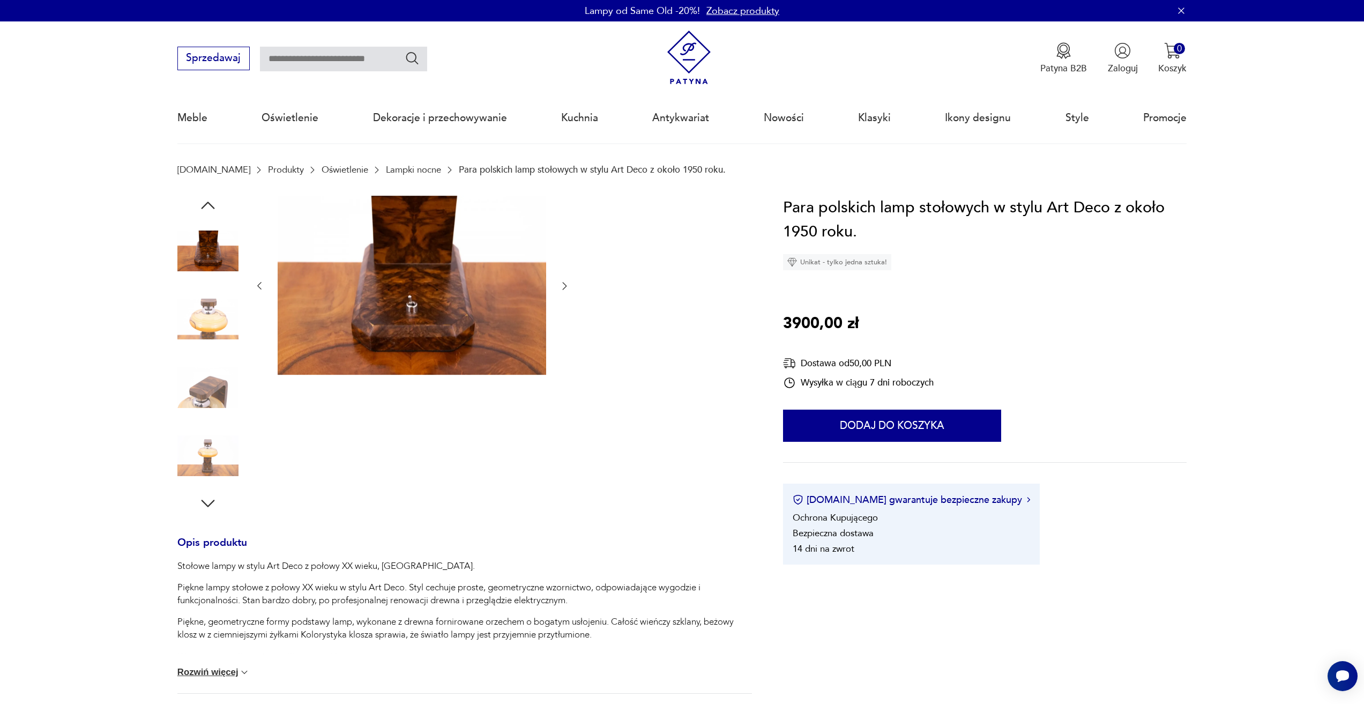
click at [216, 335] on img at bounding box center [207, 318] width 61 height 61
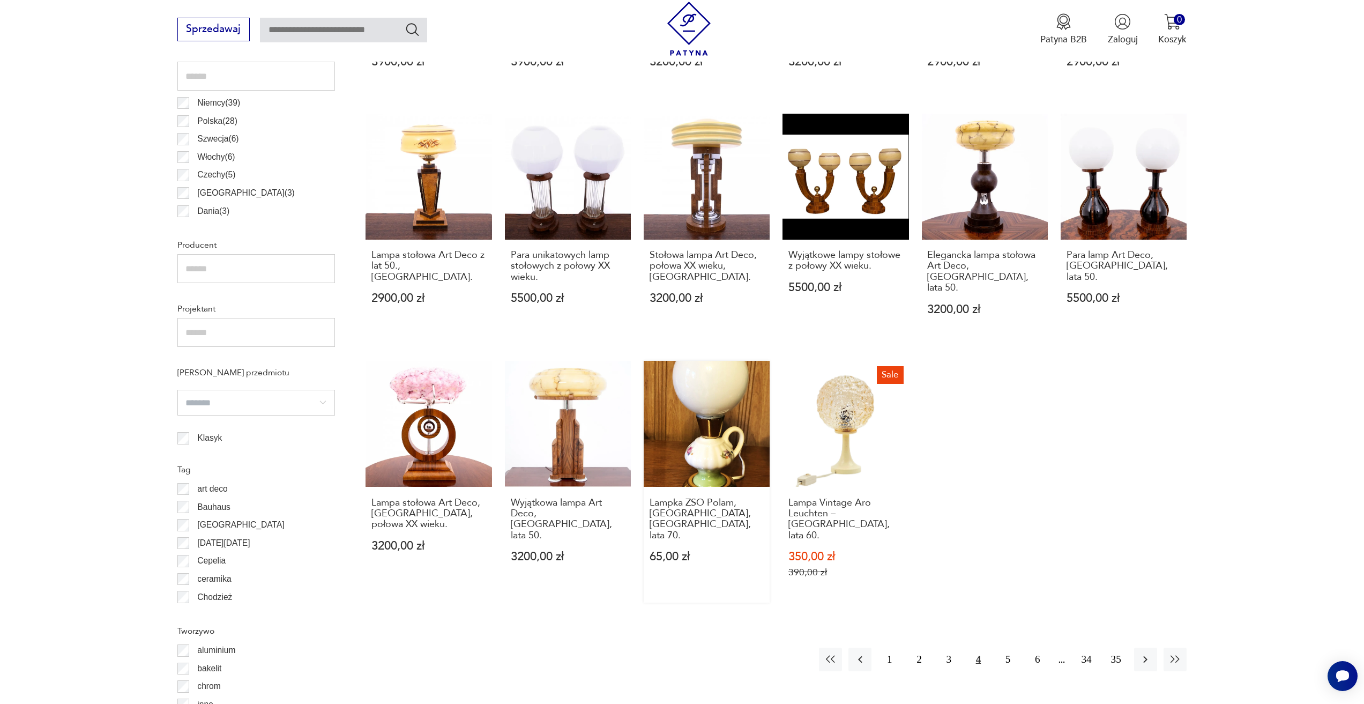
scroll to position [747, 0]
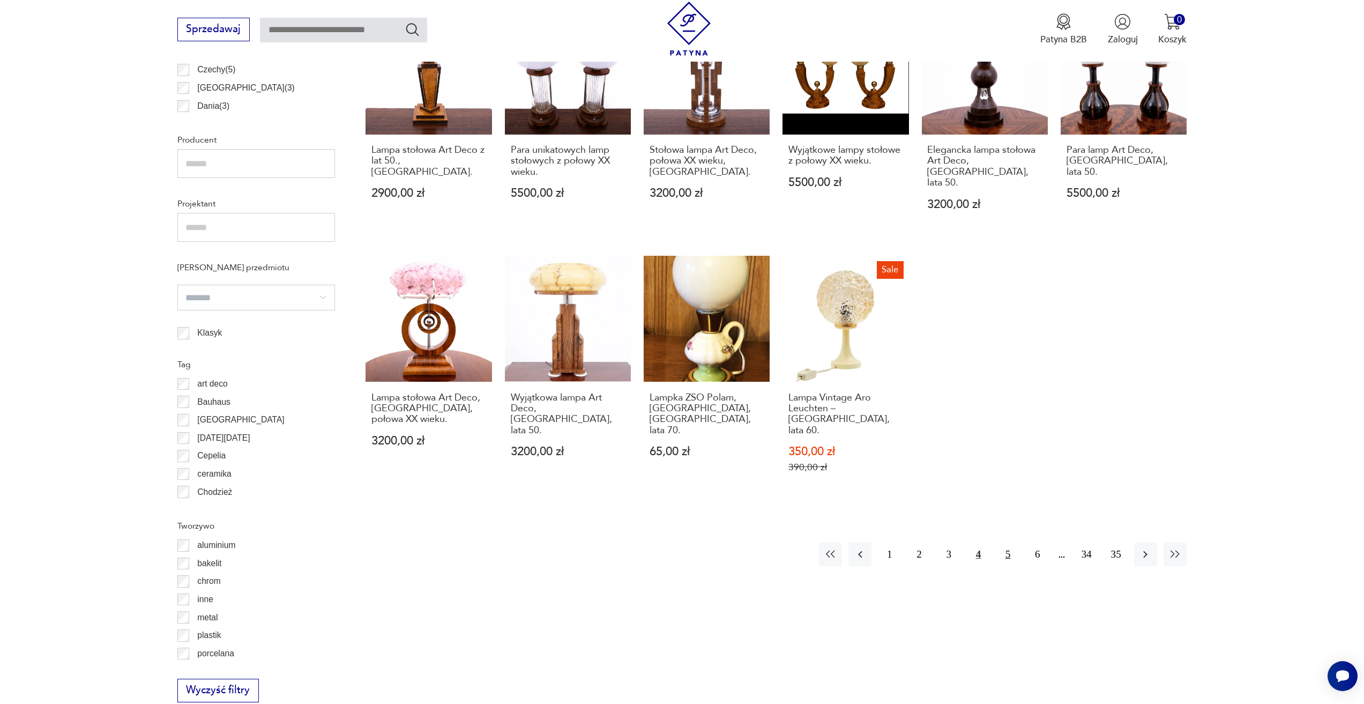
click at [1001, 543] on button "5" at bounding box center [1008, 554] width 23 height 23
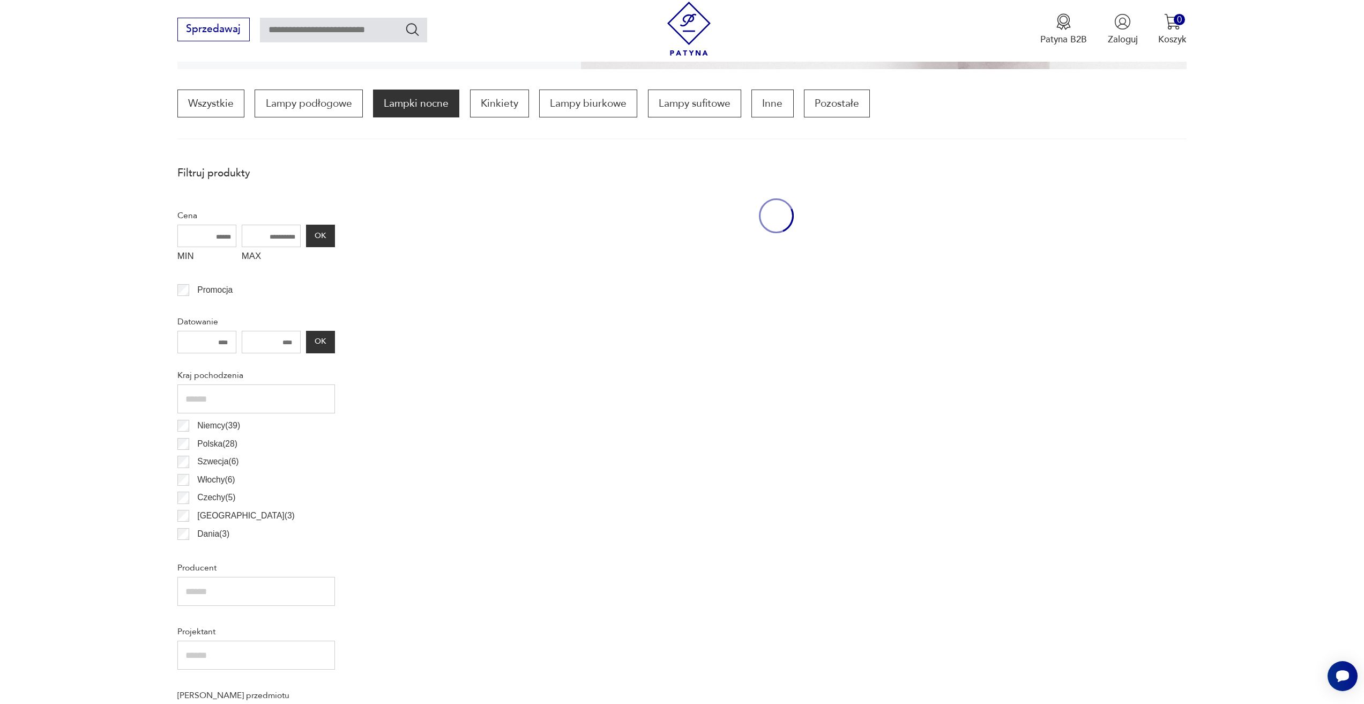
scroll to position [318, 0]
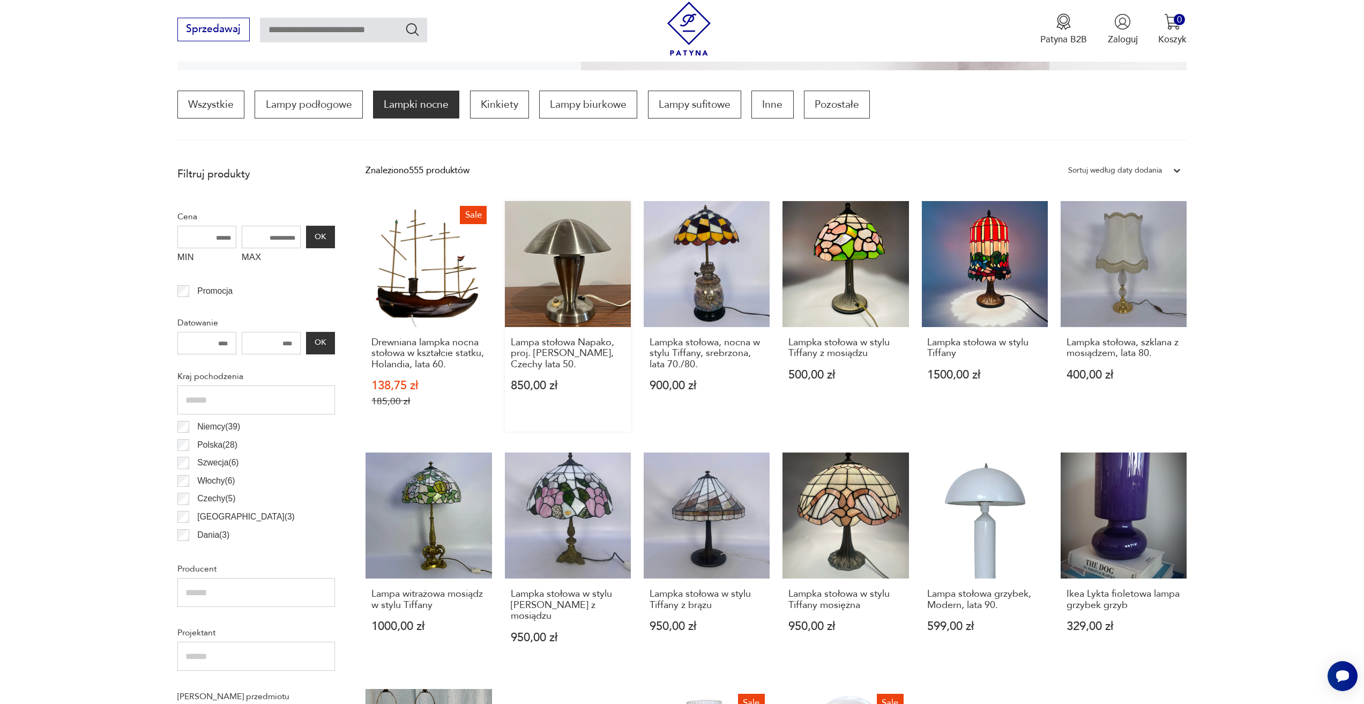
click at [566, 294] on link "Lampa stołowa Napako, proj. [PERSON_NAME], Czechy lata 50. 850,00 zł" at bounding box center [568, 316] width 126 height 231
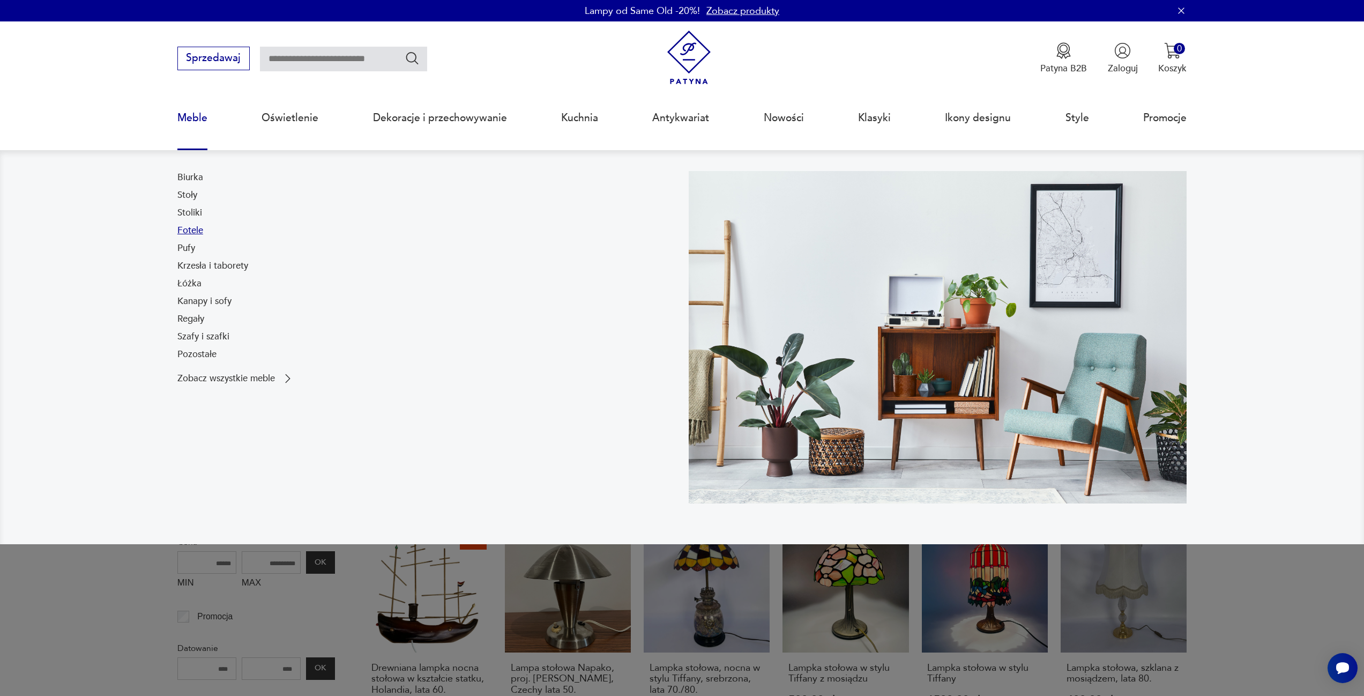
click at [195, 235] on link "Fotele" at bounding box center [190, 230] width 26 height 13
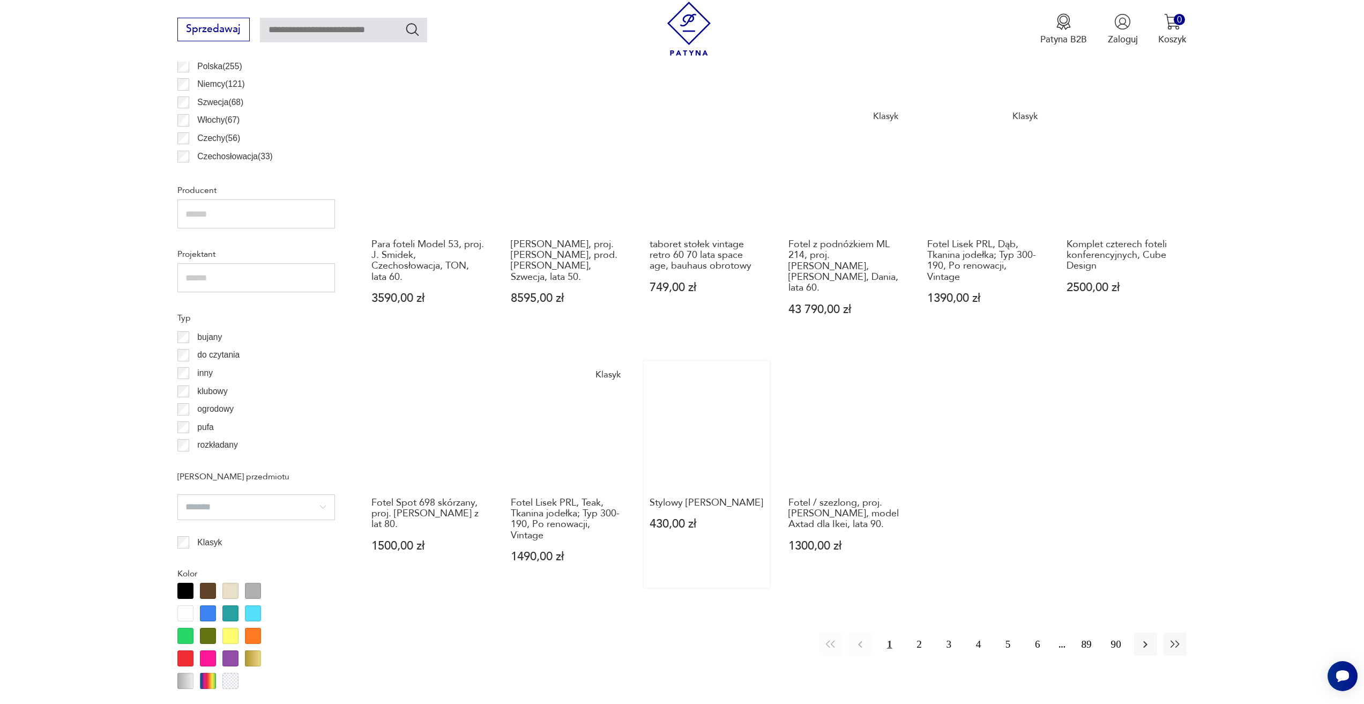
scroll to position [747, 0]
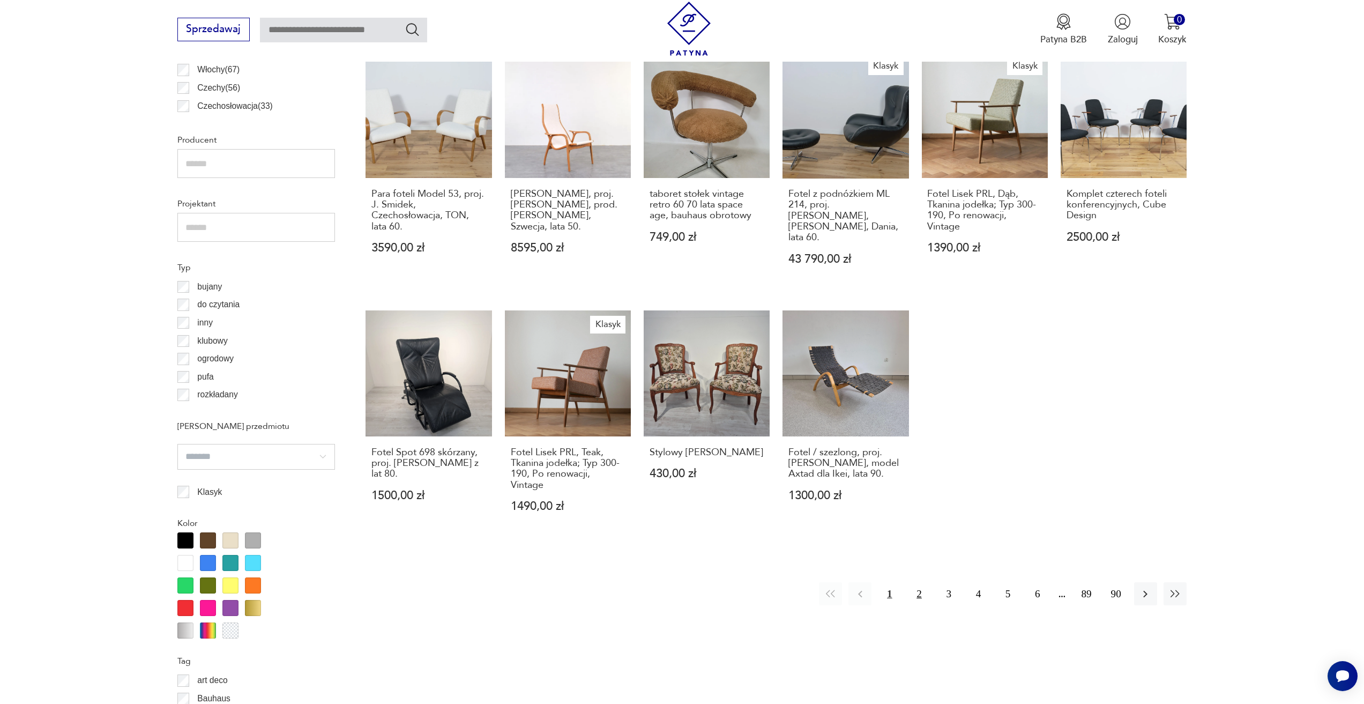
click at [919, 582] on button "2" at bounding box center [919, 593] width 23 height 23
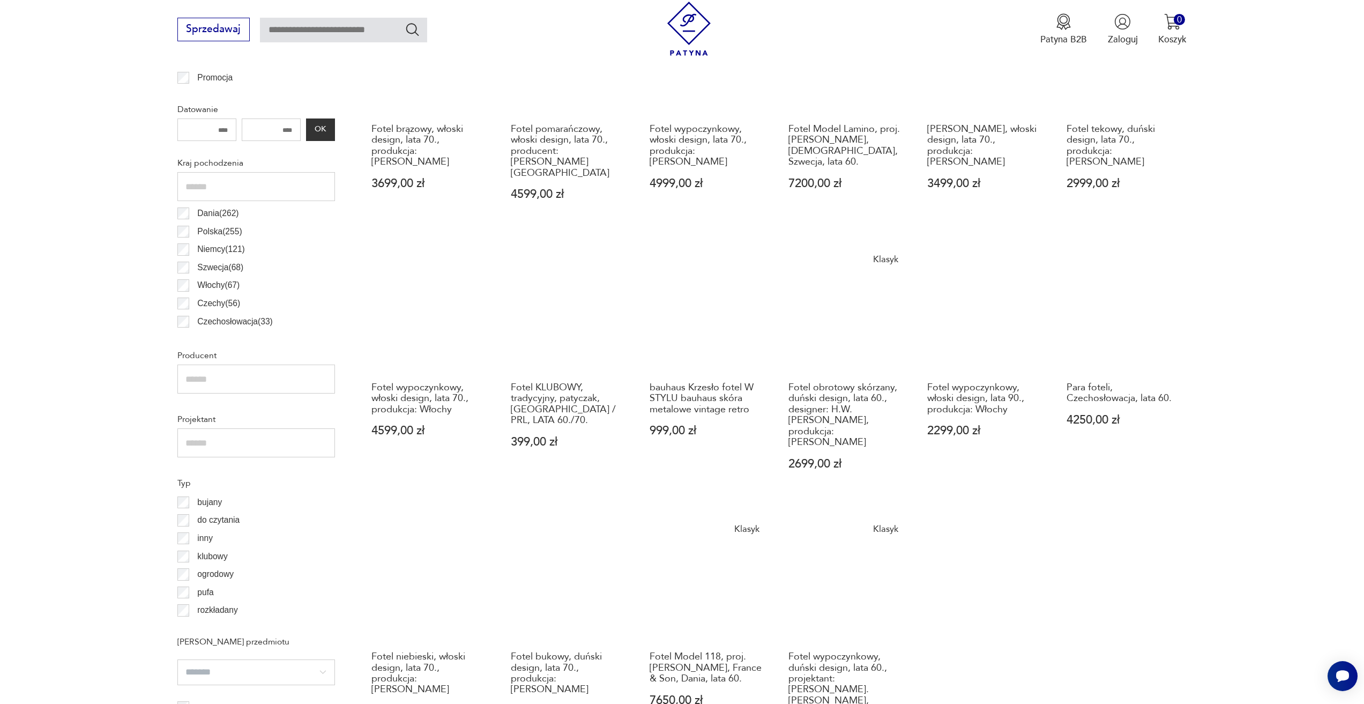
scroll to position [747, 0]
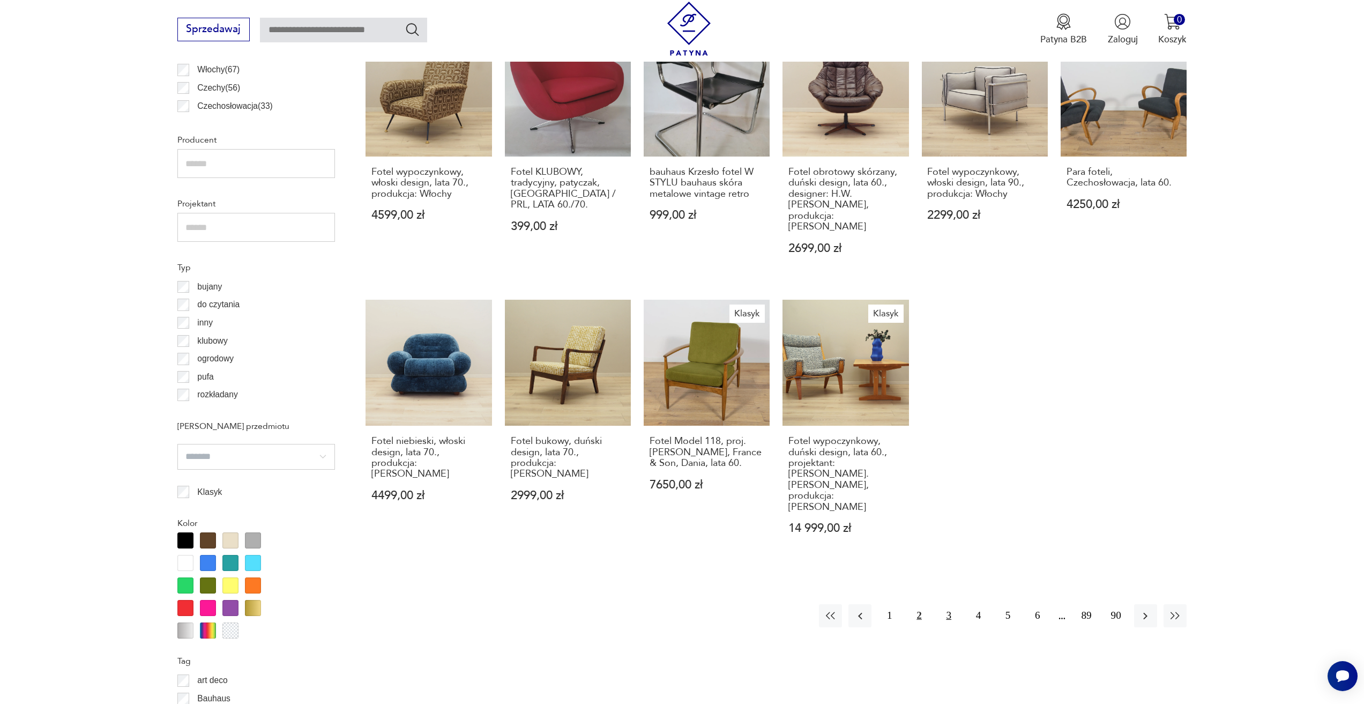
click at [941, 604] on button "3" at bounding box center [949, 615] width 23 height 23
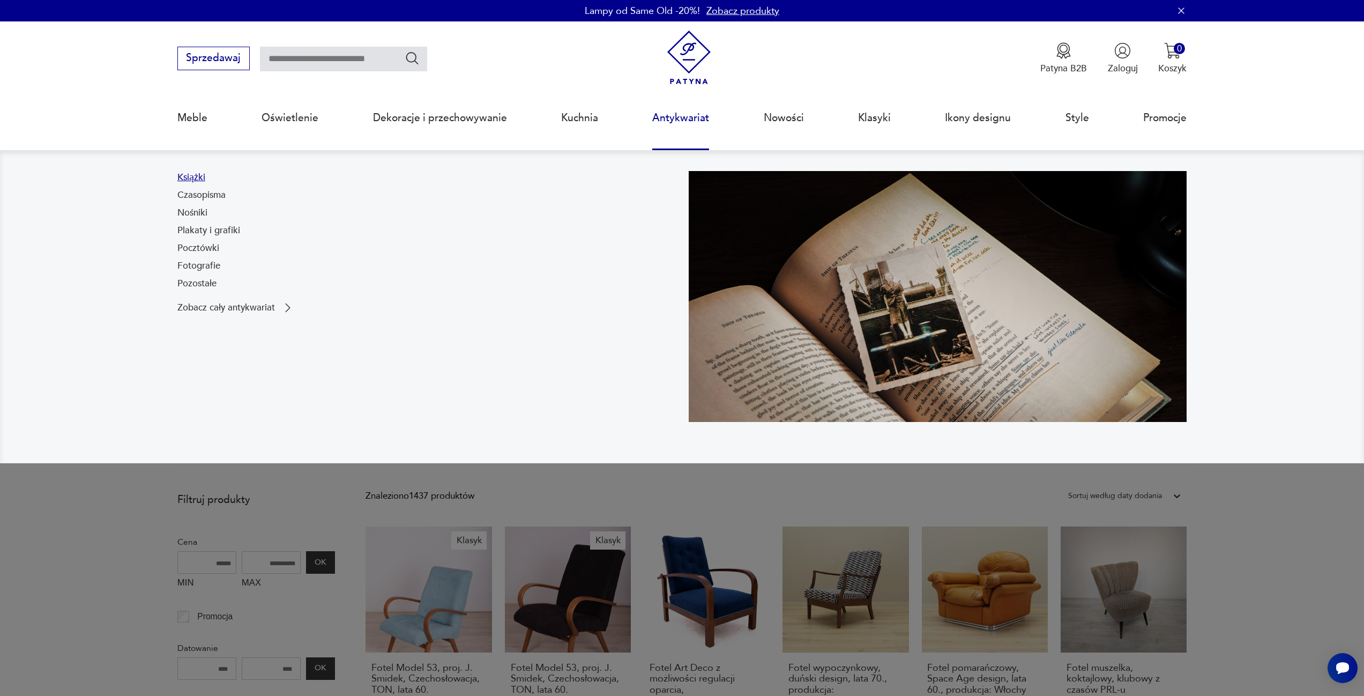
click at [203, 182] on link "Książki" at bounding box center [191, 177] width 28 height 13
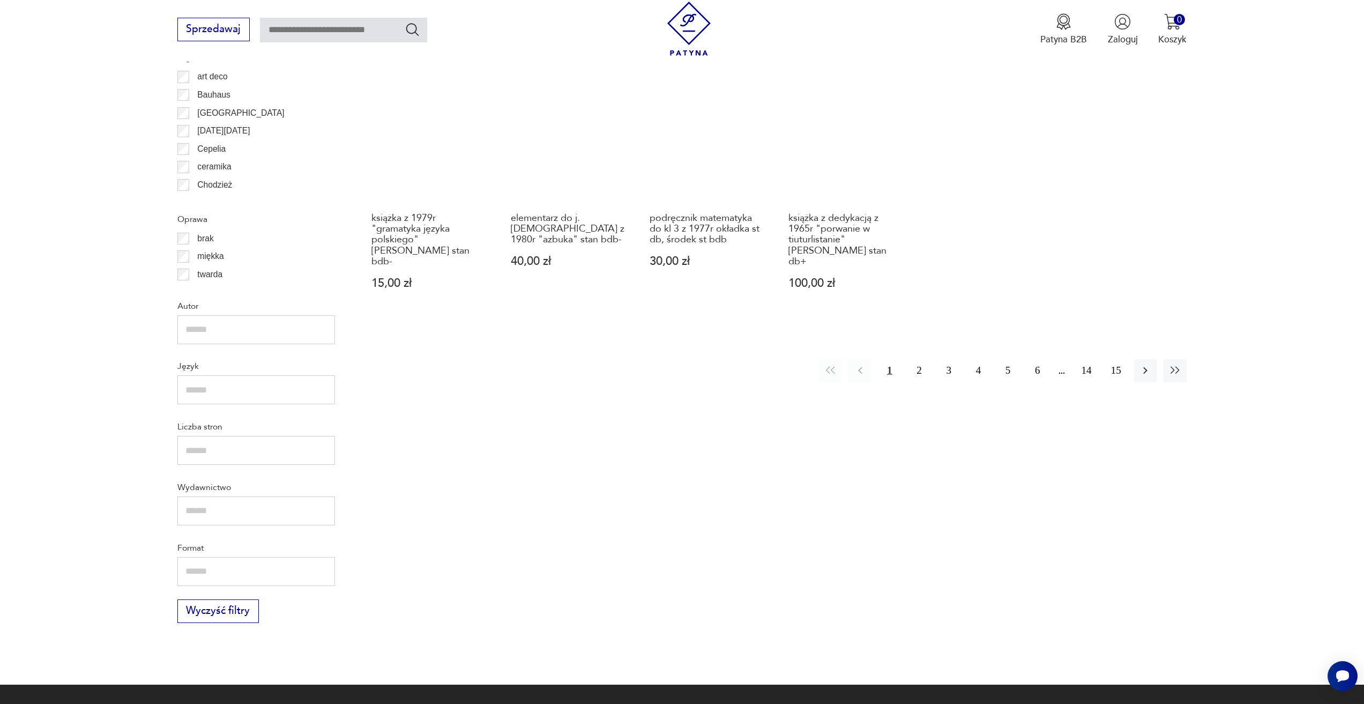
scroll to position [908, 0]
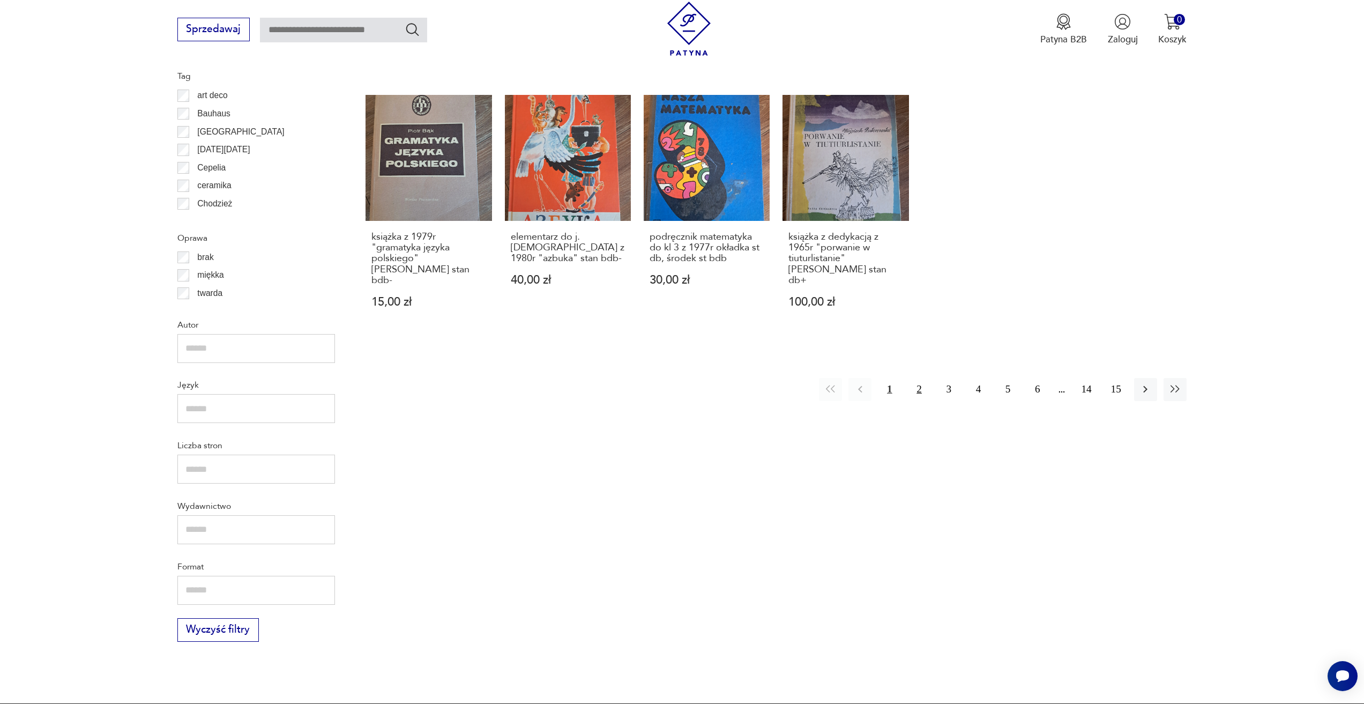
click at [919, 380] on button "2" at bounding box center [919, 389] width 23 height 23
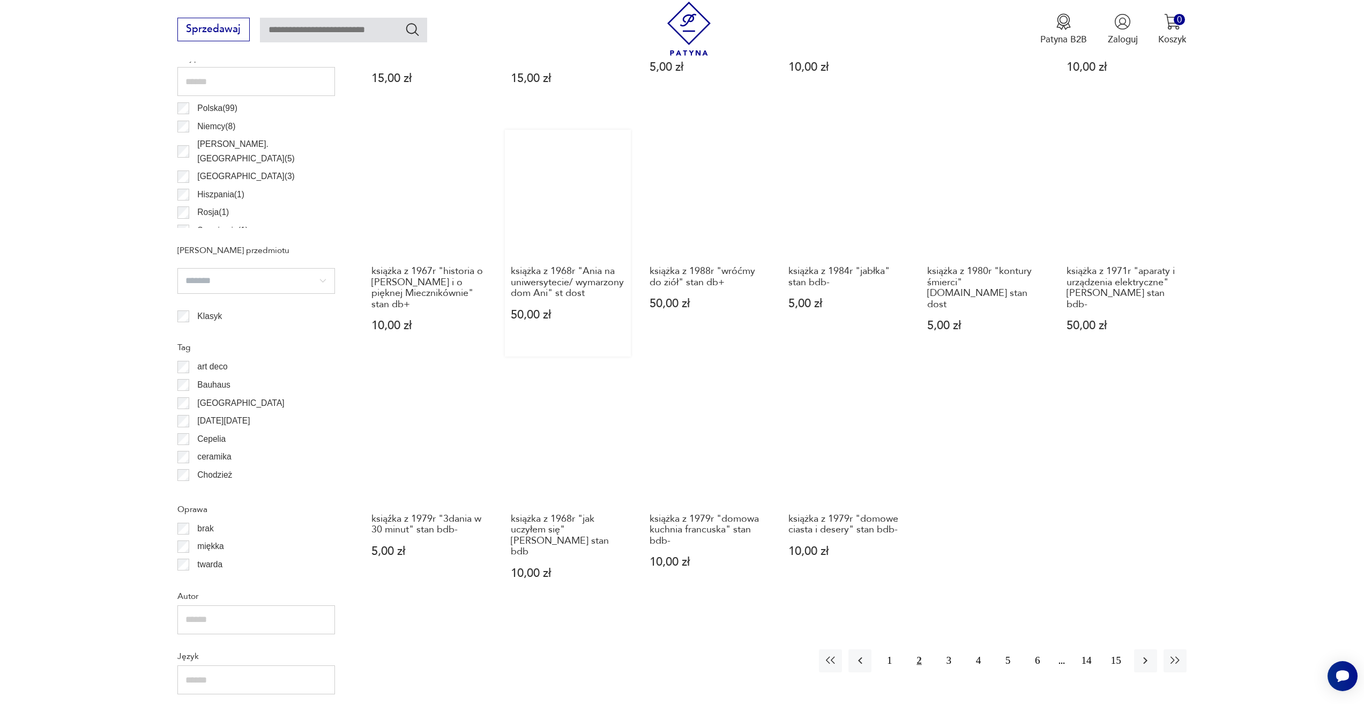
scroll to position [640, 0]
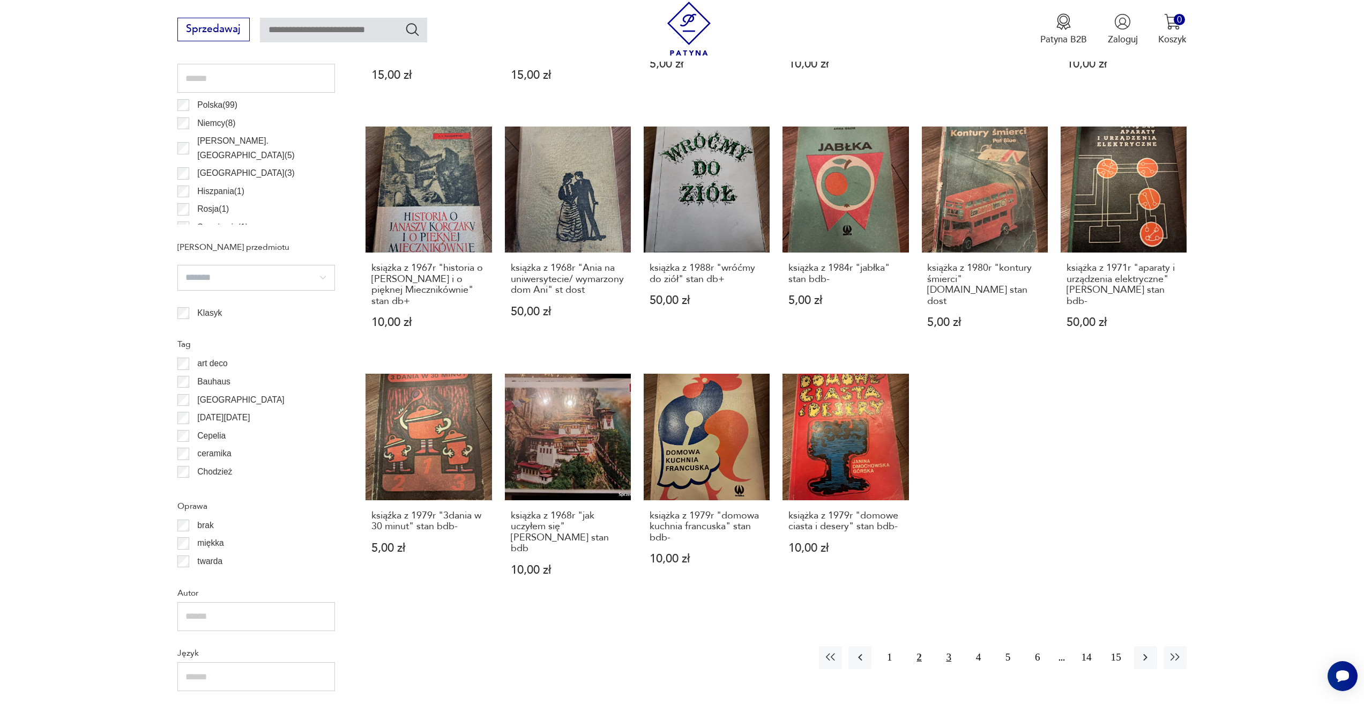
click at [951, 646] on button "3" at bounding box center [949, 657] width 23 height 23
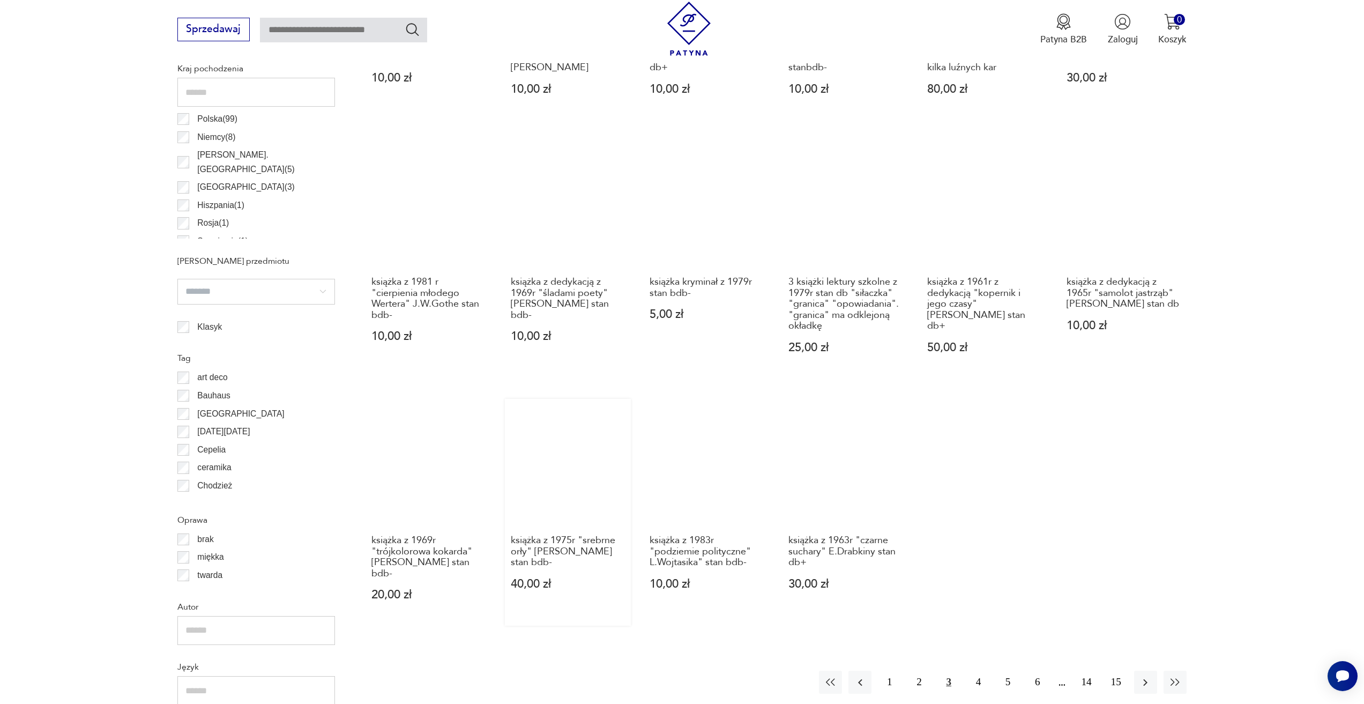
scroll to position [640, 0]
